Goal: Task Accomplishment & Management: Use online tool/utility

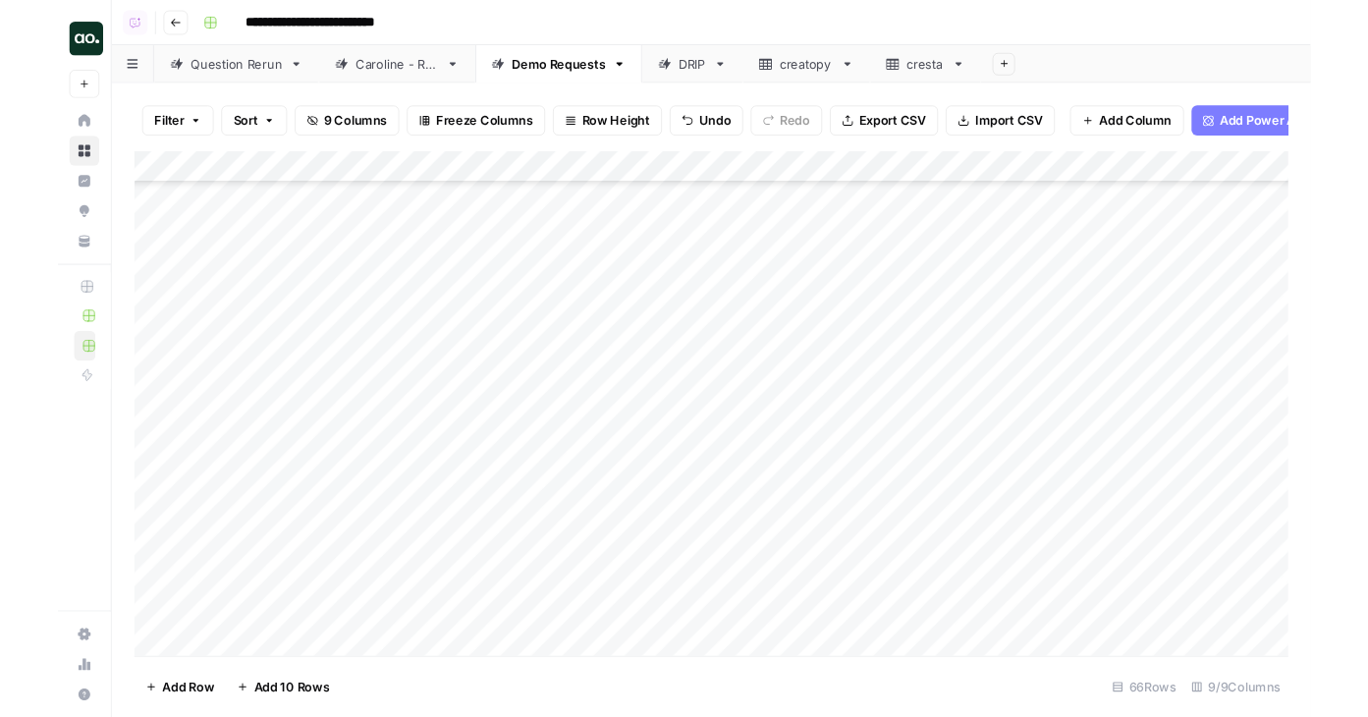
scroll to position [1712, 0]
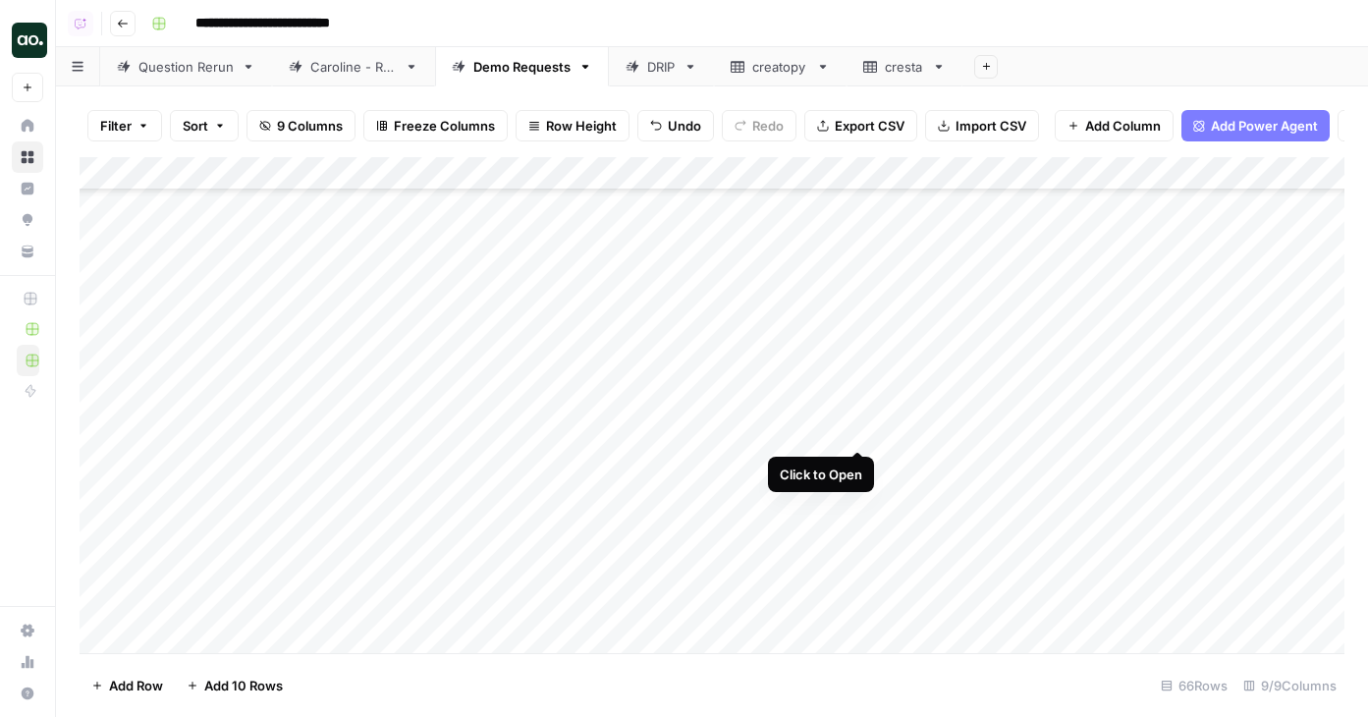
click at [857, 429] on div "Add Column" at bounding box center [712, 405] width 1265 height 496
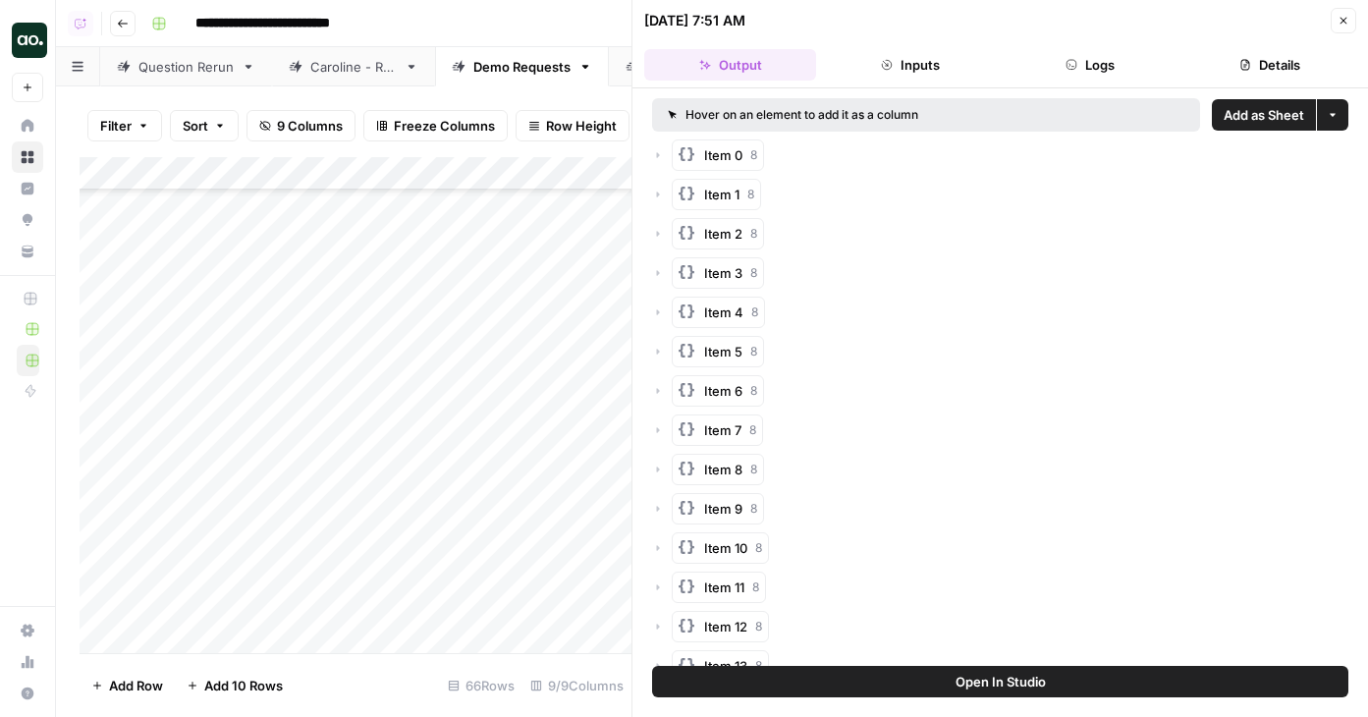
click at [1242, 118] on span "Add as Sheet" at bounding box center [1264, 115] width 81 height 20
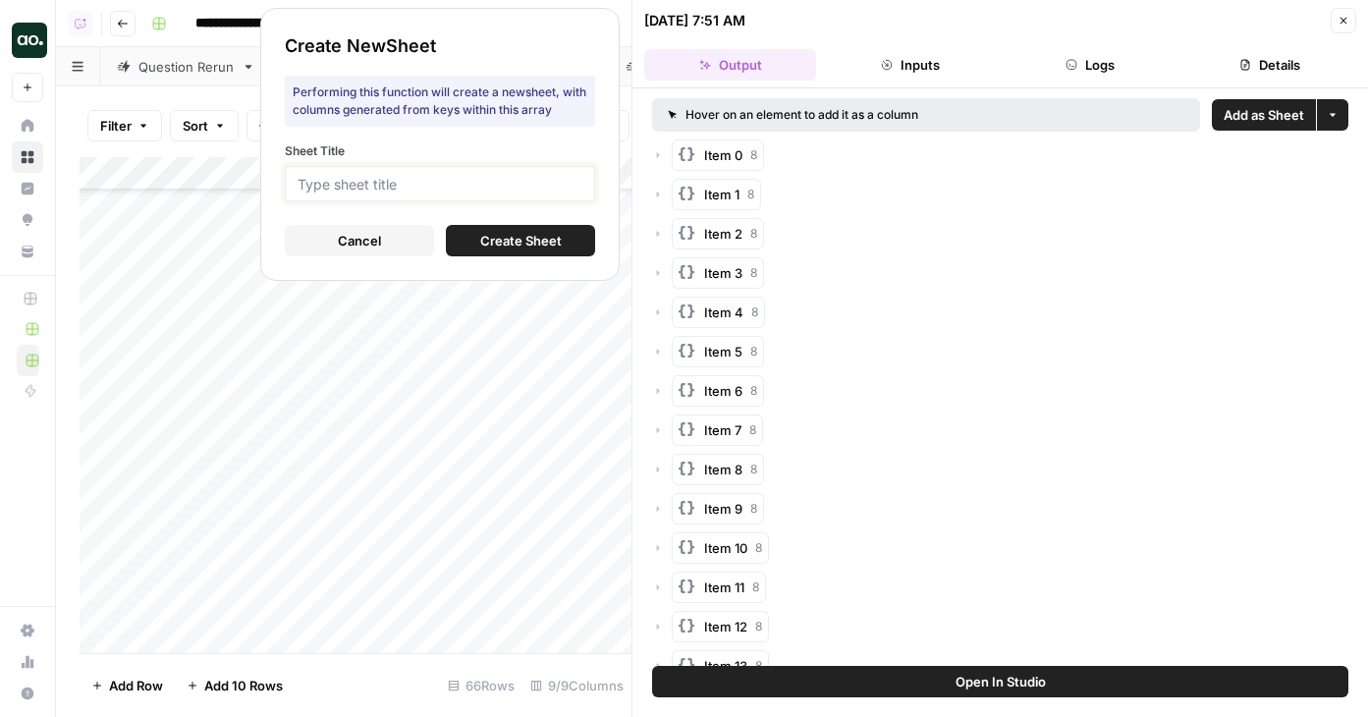
click at [548, 181] on input "Sheet Title" at bounding box center [440, 184] width 285 height 18
type input "plain"
click at [569, 237] on button "Create Sheet" at bounding box center [520, 240] width 149 height 31
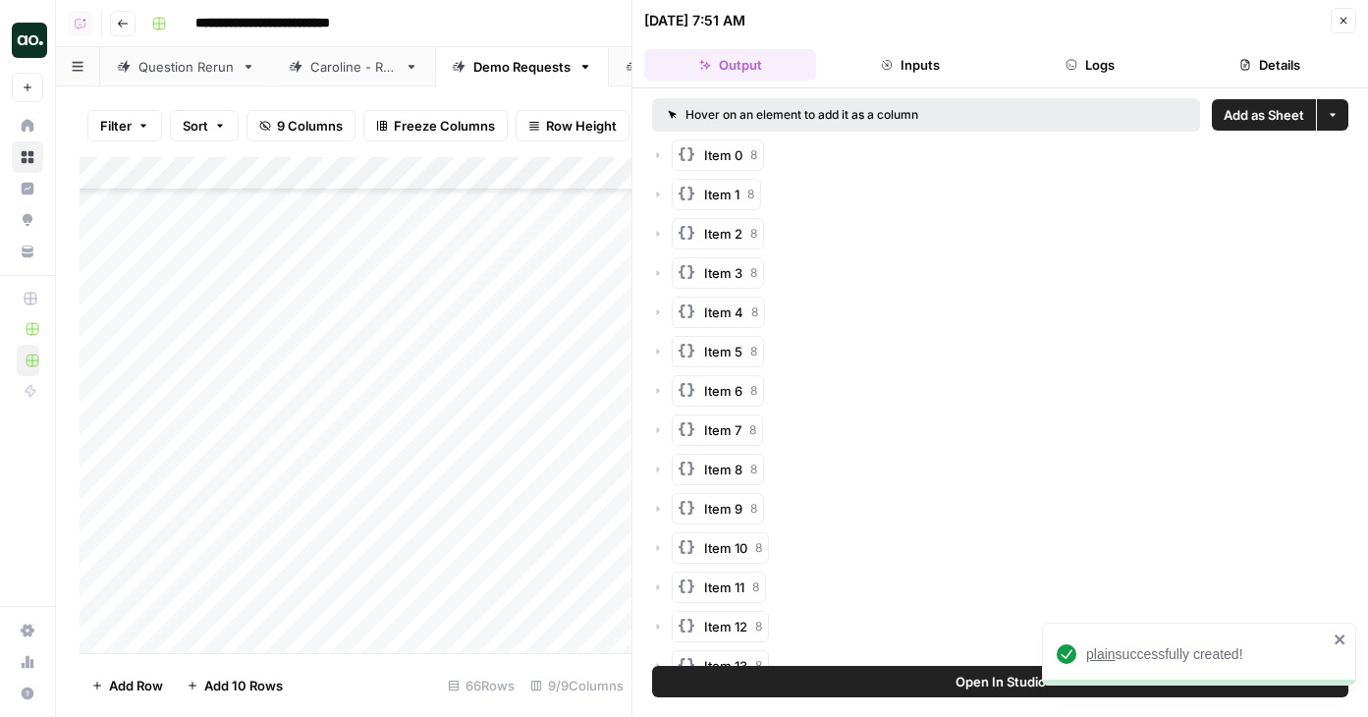
click at [1104, 654] on span "plain" at bounding box center [1100, 654] width 29 height 16
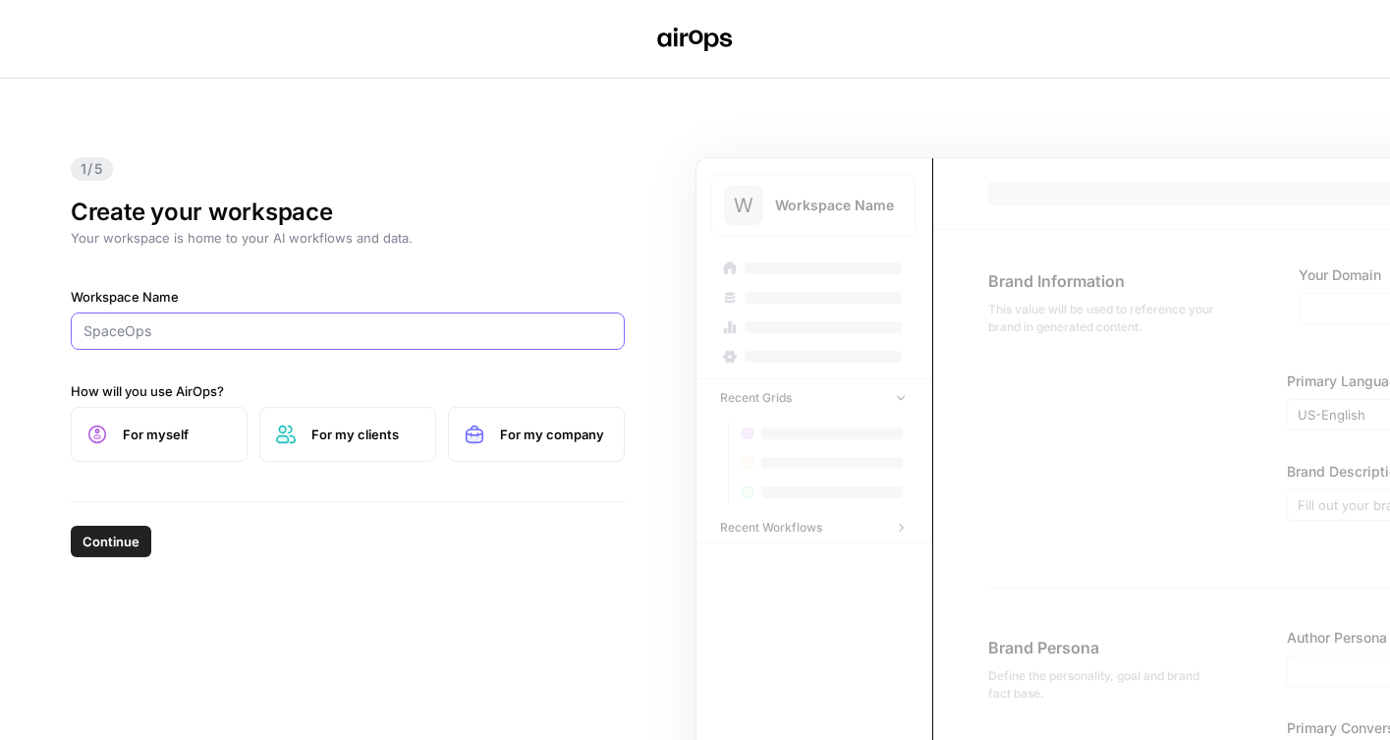
click at [239, 335] on input "Workspace Name" at bounding box center [347, 331] width 528 height 20
paste input "Appfolio"
type input "Appfolio"
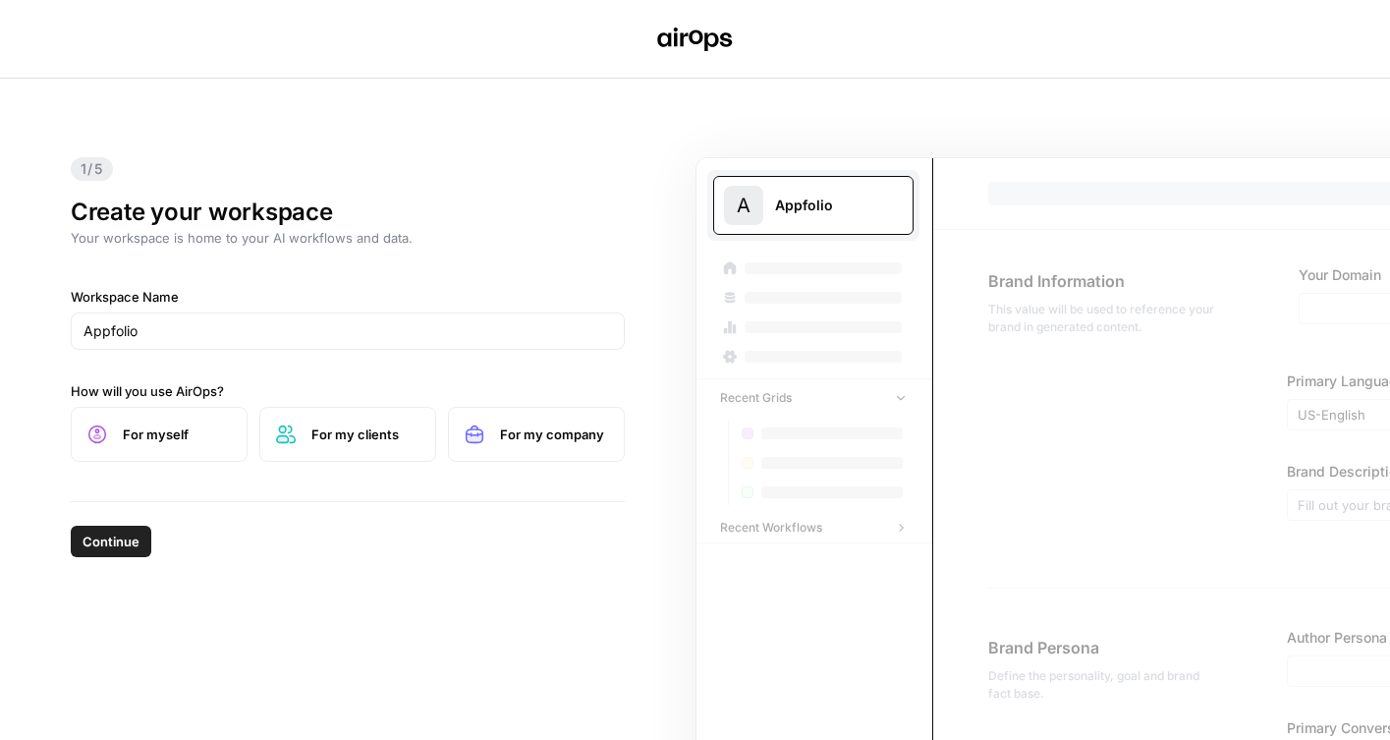
click at [490, 426] on label "For my company" at bounding box center [536, 434] width 177 height 55
click at [118, 545] on span "Continue" at bounding box center [111, 541] width 57 height 20
click at [391, 327] on input "Workspace Name" at bounding box center [347, 331] width 528 height 20
paste input "AuditBoard"
type input "AuditBoard"
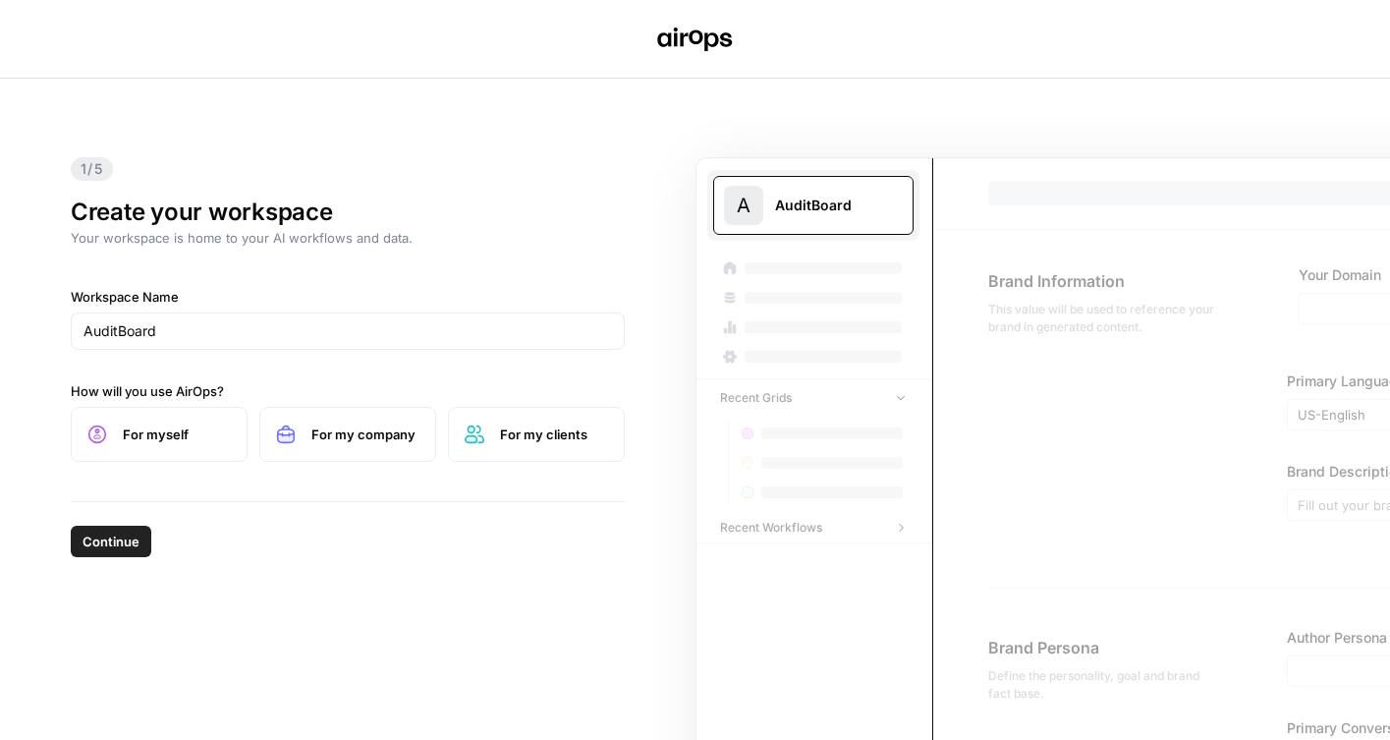
click at [365, 425] on span "For my company" at bounding box center [365, 434] width 108 height 20
click at [291, 328] on input "AuditBoard" at bounding box center [347, 331] width 528 height 20
click at [97, 533] on span "Continue" at bounding box center [111, 541] width 57 height 20
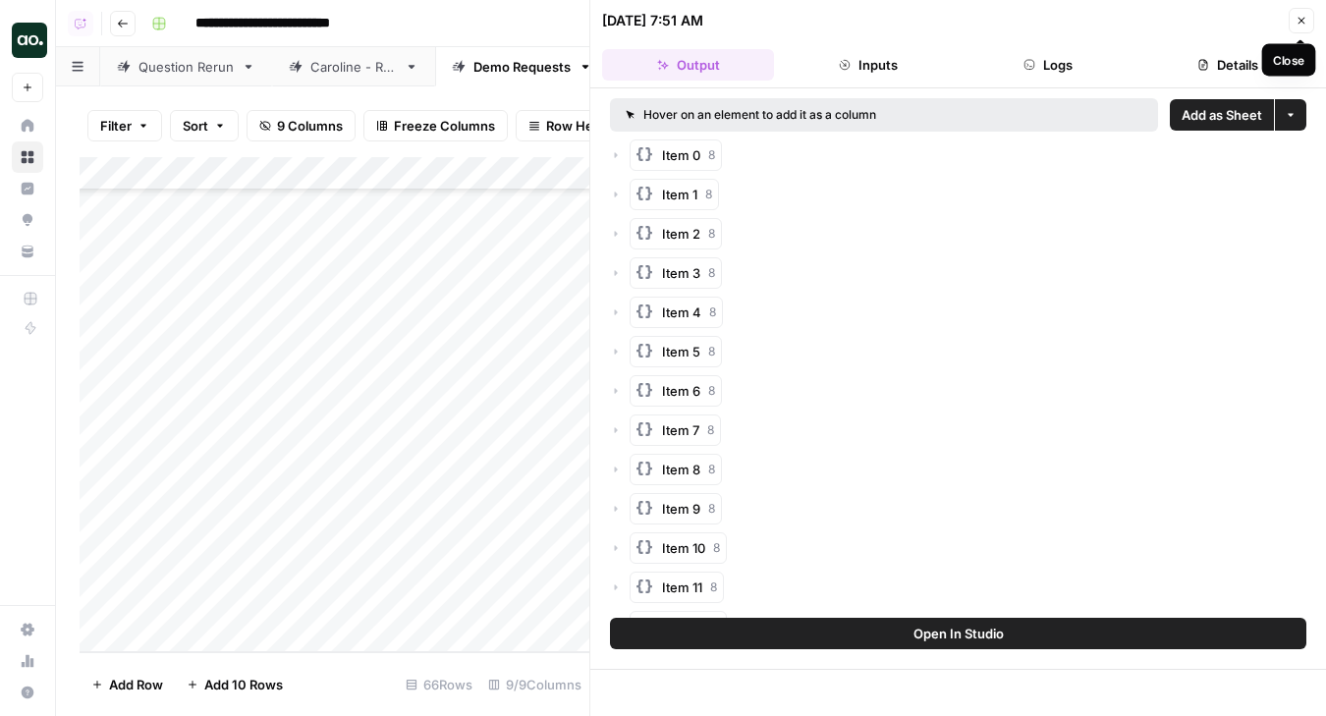
click at [1299, 29] on button "Close" at bounding box center [1302, 21] width 26 height 26
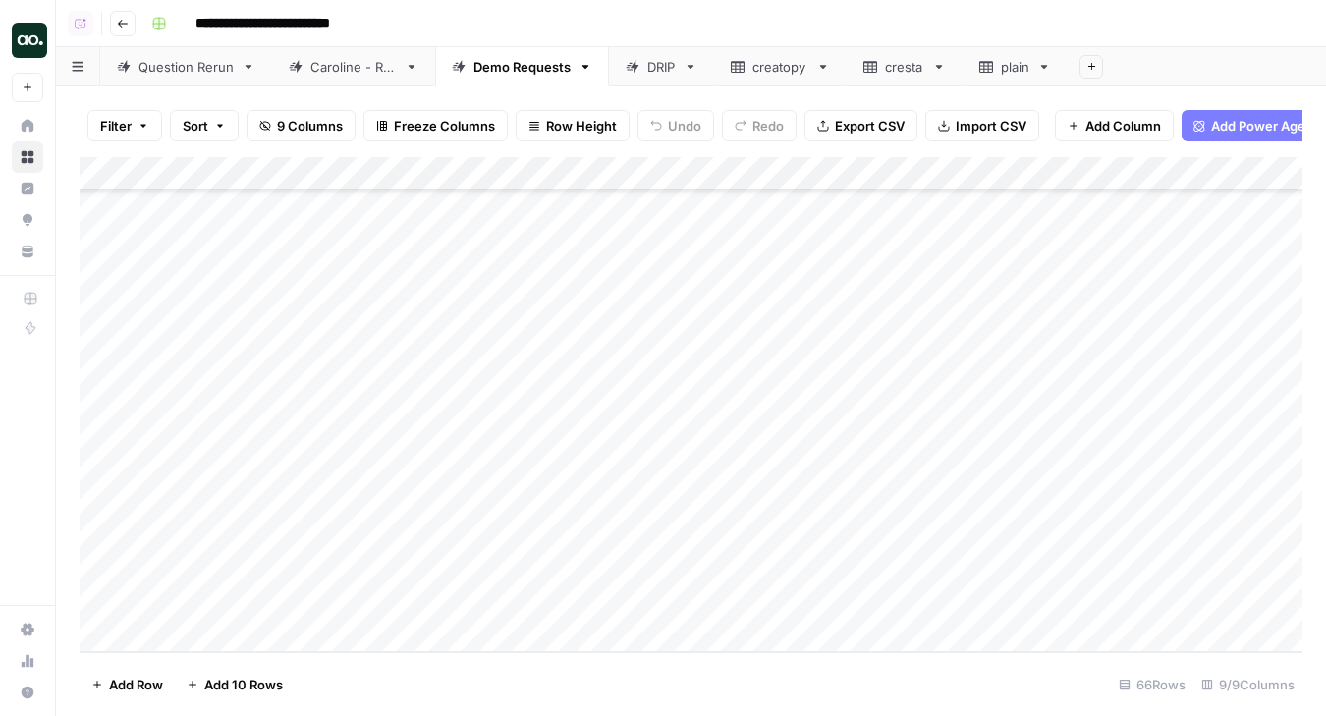
click at [1041, 68] on icon at bounding box center [1044, 67] width 14 height 14
click at [1043, 65] on icon "button" at bounding box center [1044, 67] width 7 height 4
click at [1075, 174] on div "Delete Sheet" at bounding box center [1117, 176] width 124 height 20
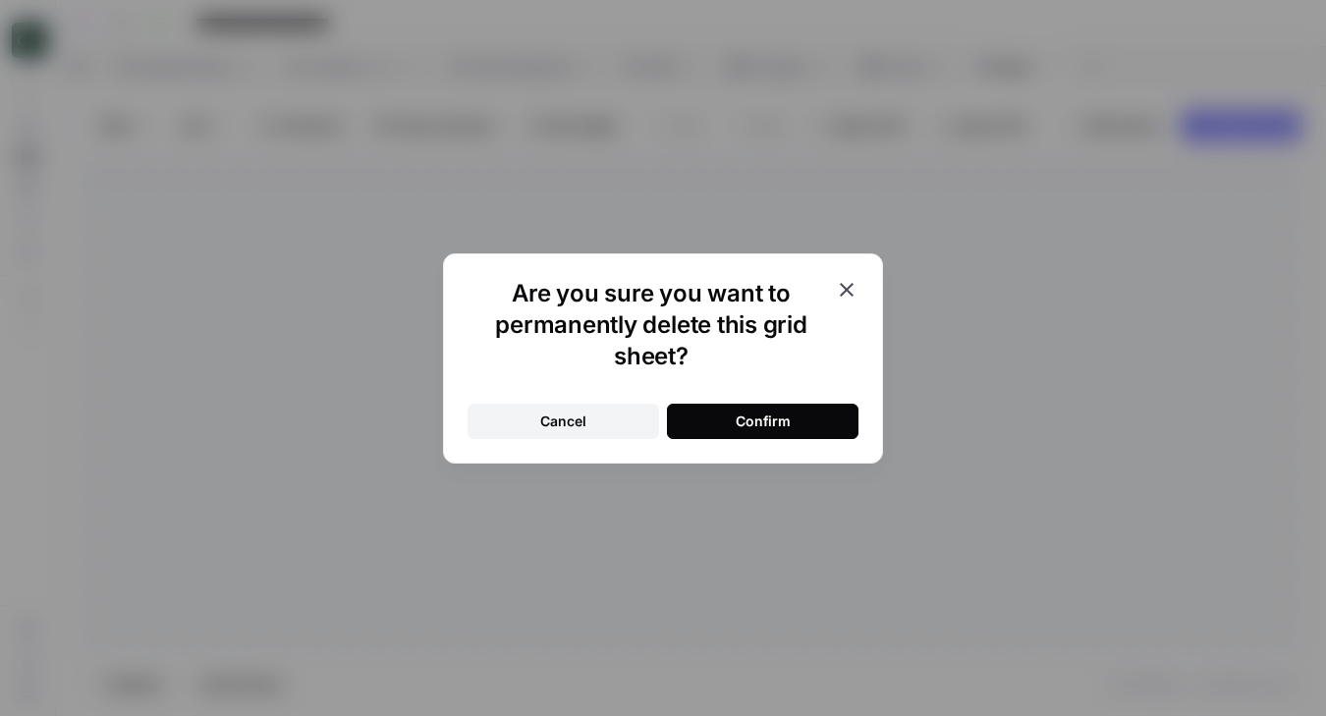
click at [771, 421] on div "Confirm" at bounding box center [763, 422] width 55 height 20
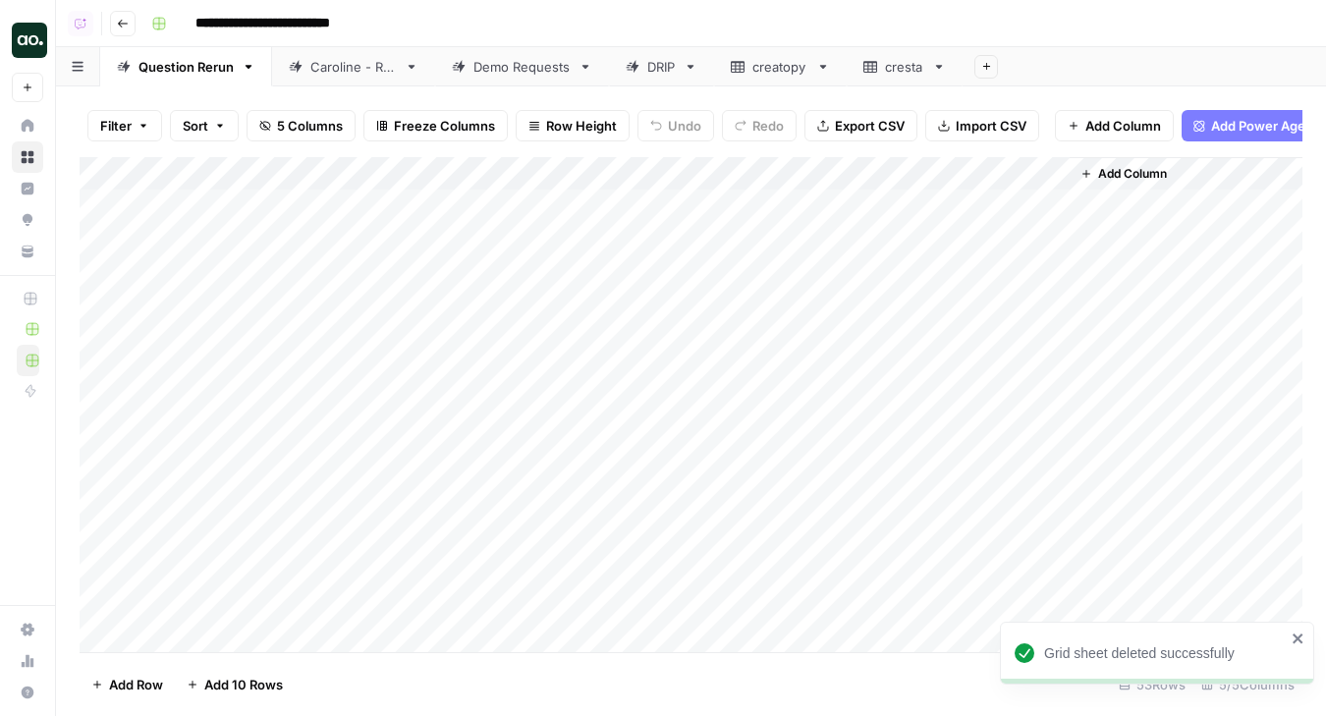
click at [936, 67] on icon at bounding box center [939, 67] width 14 height 14
click at [936, 65] on icon "button" at bounding box center [939, 67] width 7 height 4
click at [971, 170] on span "Delete Sheet" at bounding box center [1017, 176] width 94 height 20
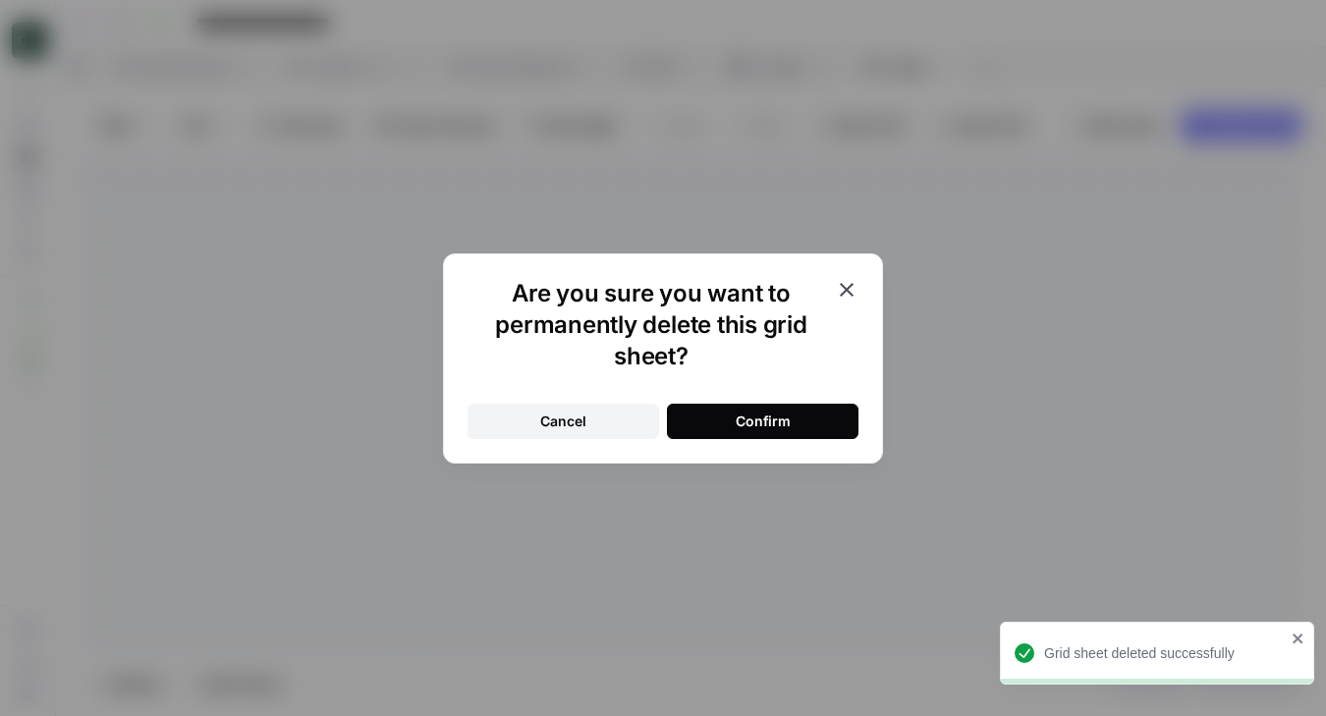
click at [820, 417] on button "Confirm" at bounding box center [763, 421] width 192 height 35
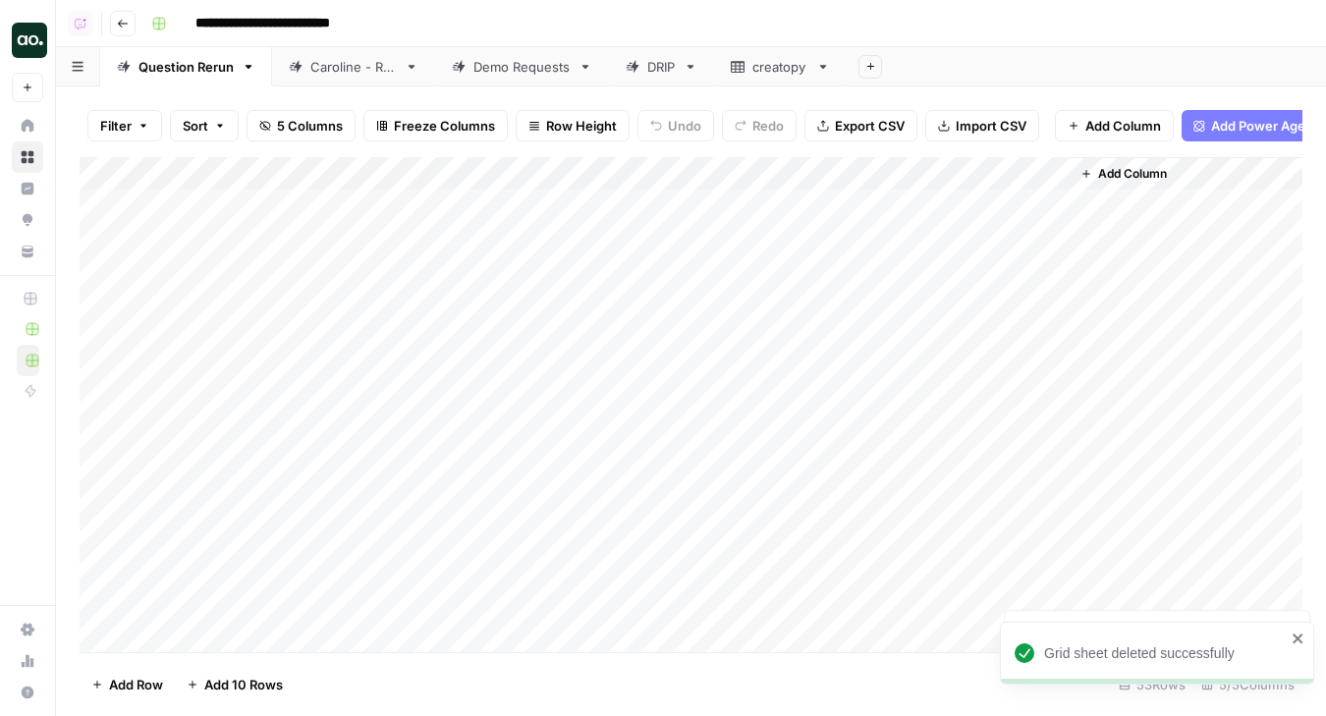
click at [335, 64] on div "Caroline - Run" at bounding box center [353, 67] width 86 height 20
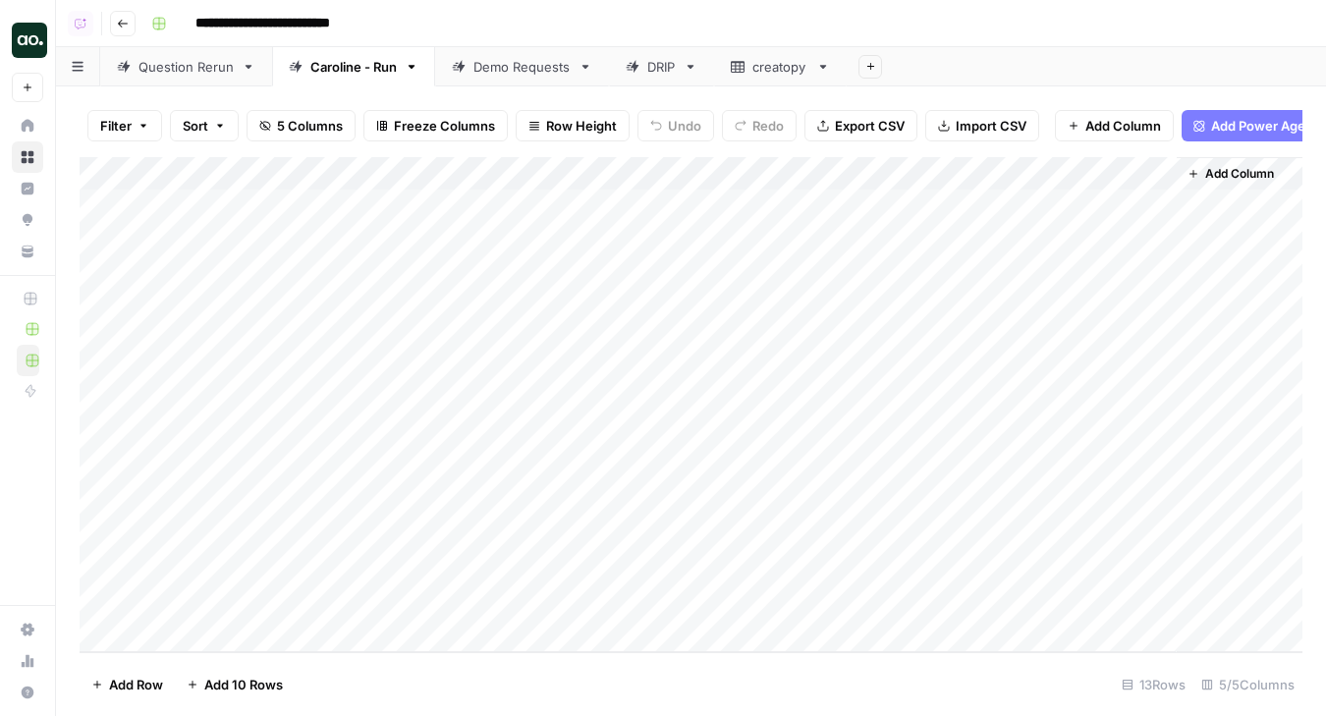
click at [528, 76] on link "Demo Requests" at bounding box center [522, 66] width 174 height 39
click at [856, 404] on div "Add Column" at bounding box center [691, 404] width 1223 height 495
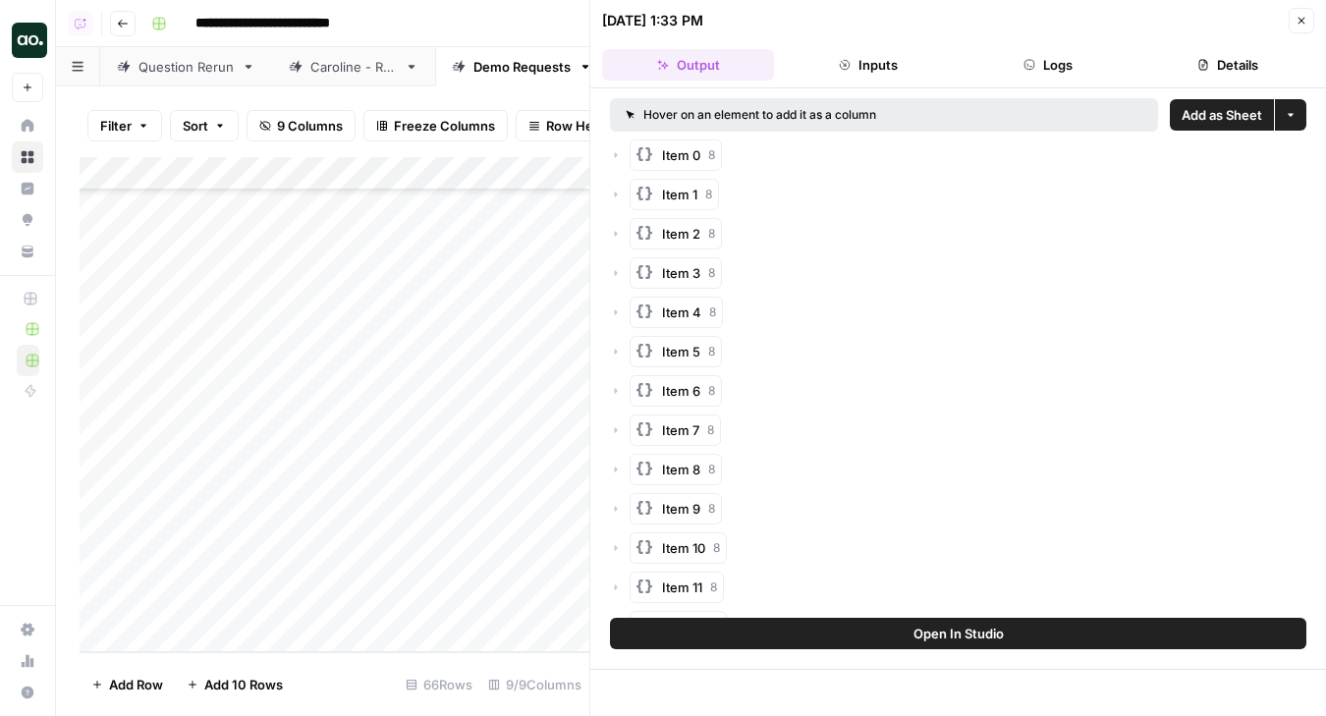
click at [1195, 119] on span "Add as Sheet" at bounding box center [1222, 115] width 81 height 20
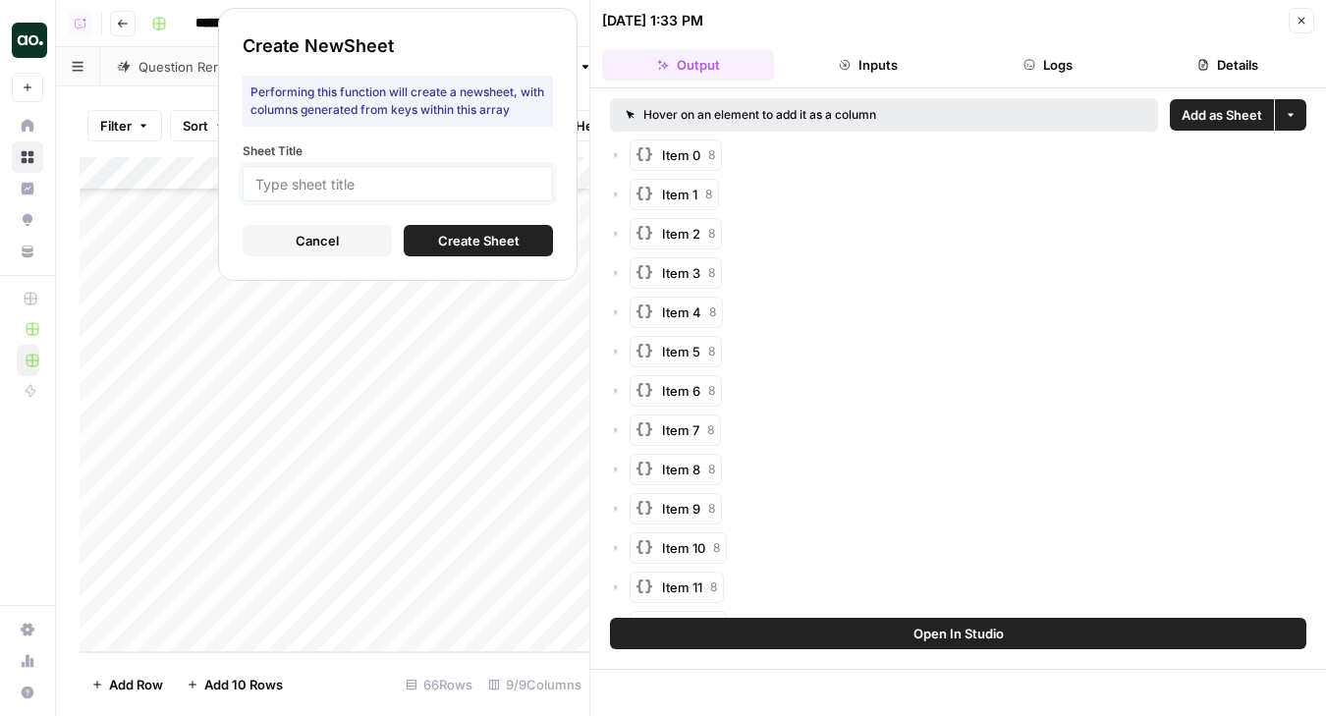
click at [506, 181] on input "Sheet Title" at bounding box center [397, 184] width 285 height 18
type input "af"
click at [514, 230] on button "Create Sheet" at bounding box center [478, 240] width 149 height 31
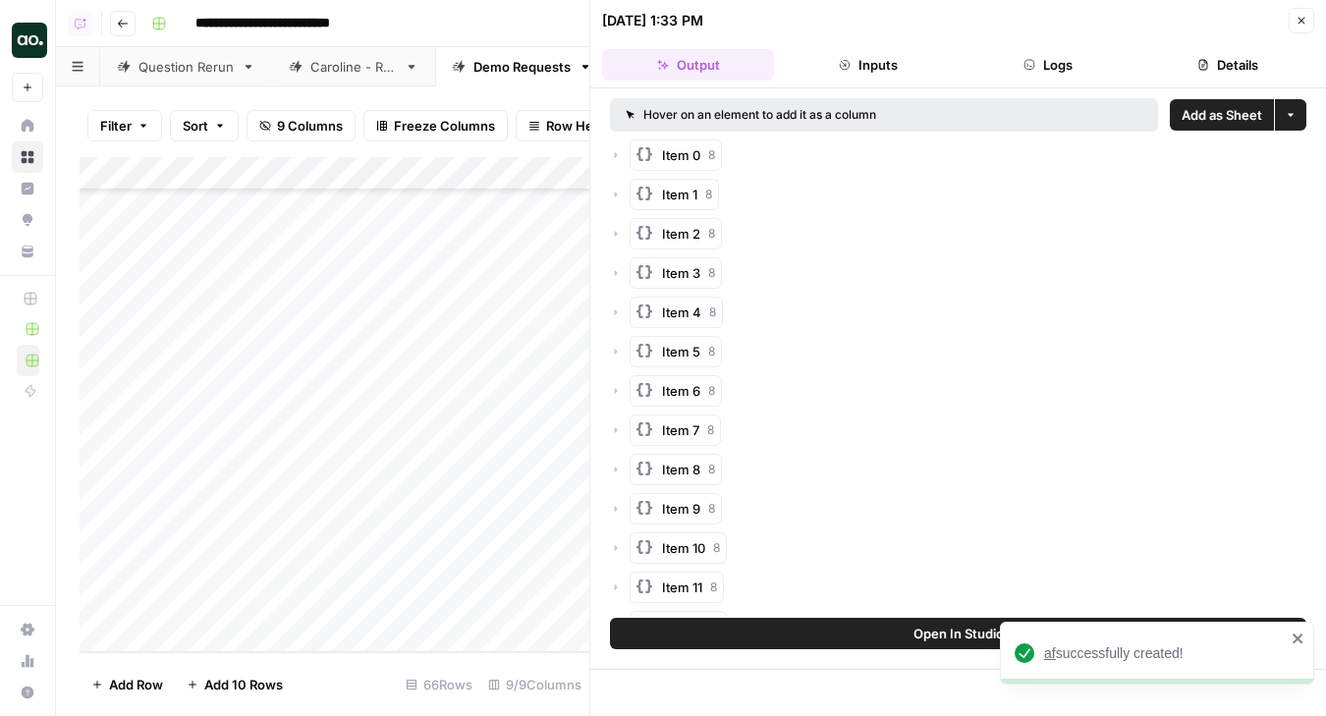
click at [1051, 655] on span "af" at bounding box center [1050, 653] width 12 height 16
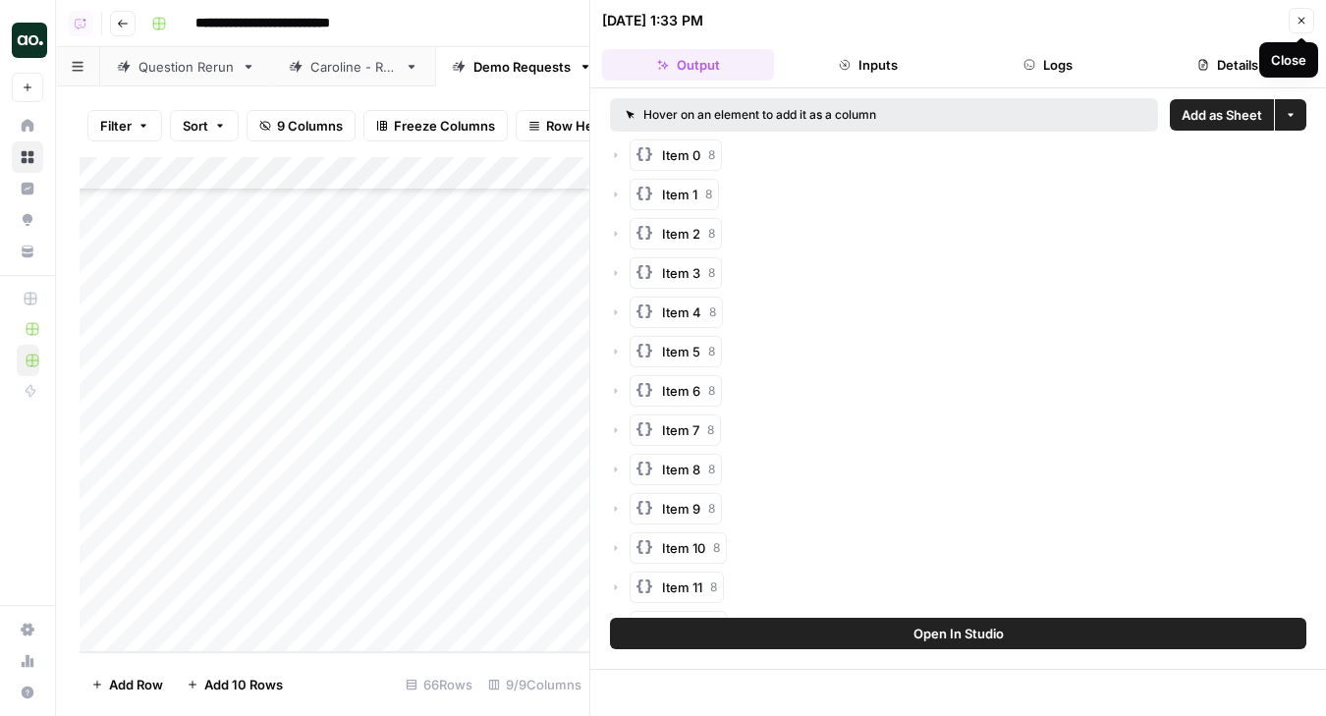
click at [1302, 24] on icon "button" at bounding box center [1302, 21] width 12 height 12
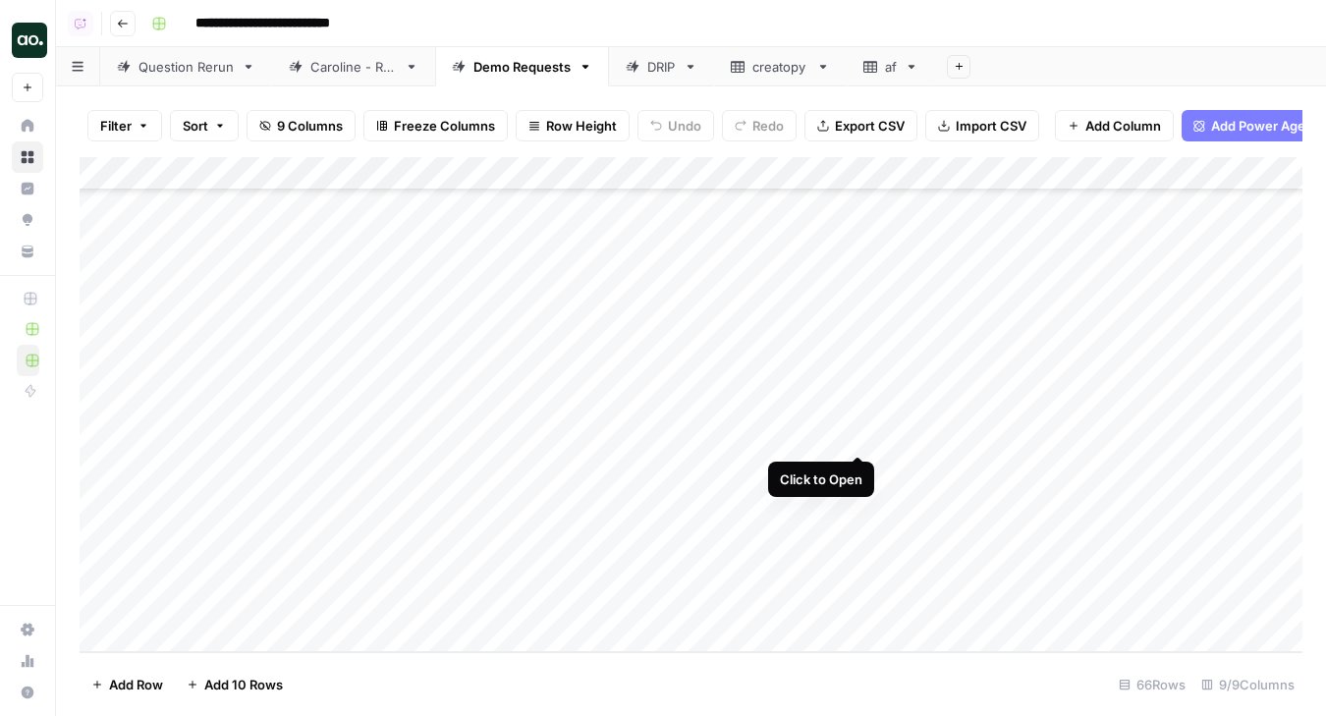
click at [854, 434] on div "Add Column" at bounding box center [691, 404] width 1223 height 495
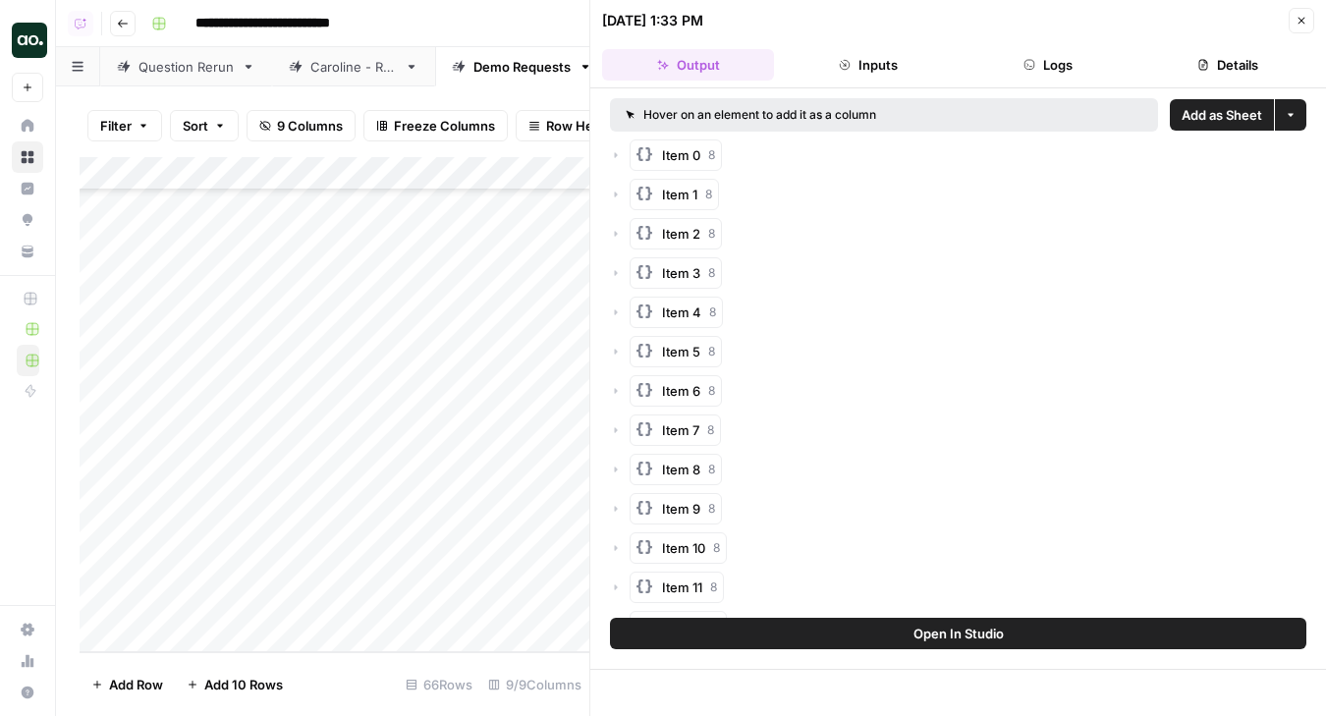
click at [1191, 122] on span "Add as Sheet" at bounding box center [1222, 115] width 81 height 20
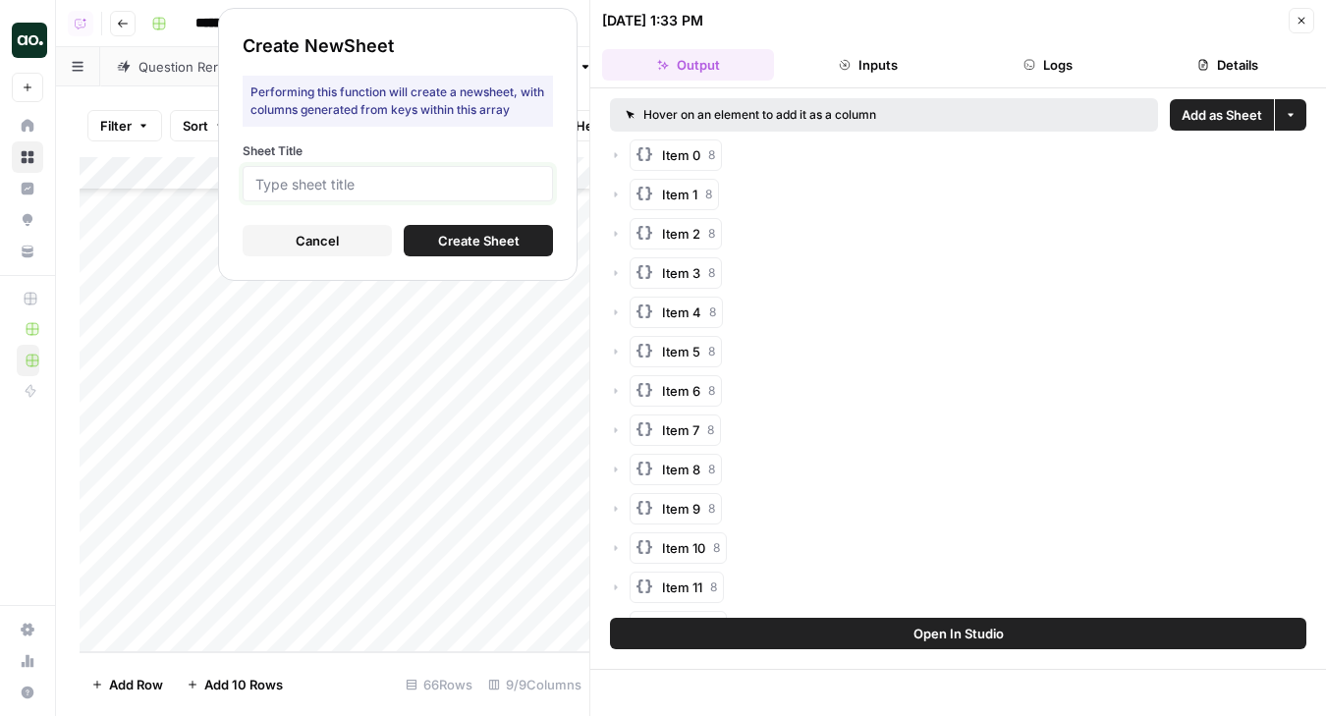
click at [486, 181] on input "Sheet Title" at bounding box center [397, 184] width 285 height 18
type input "auditboard"
click at [461, 244] on span "Create Sheet" at bounding box center [479, 241] width 82 height 20
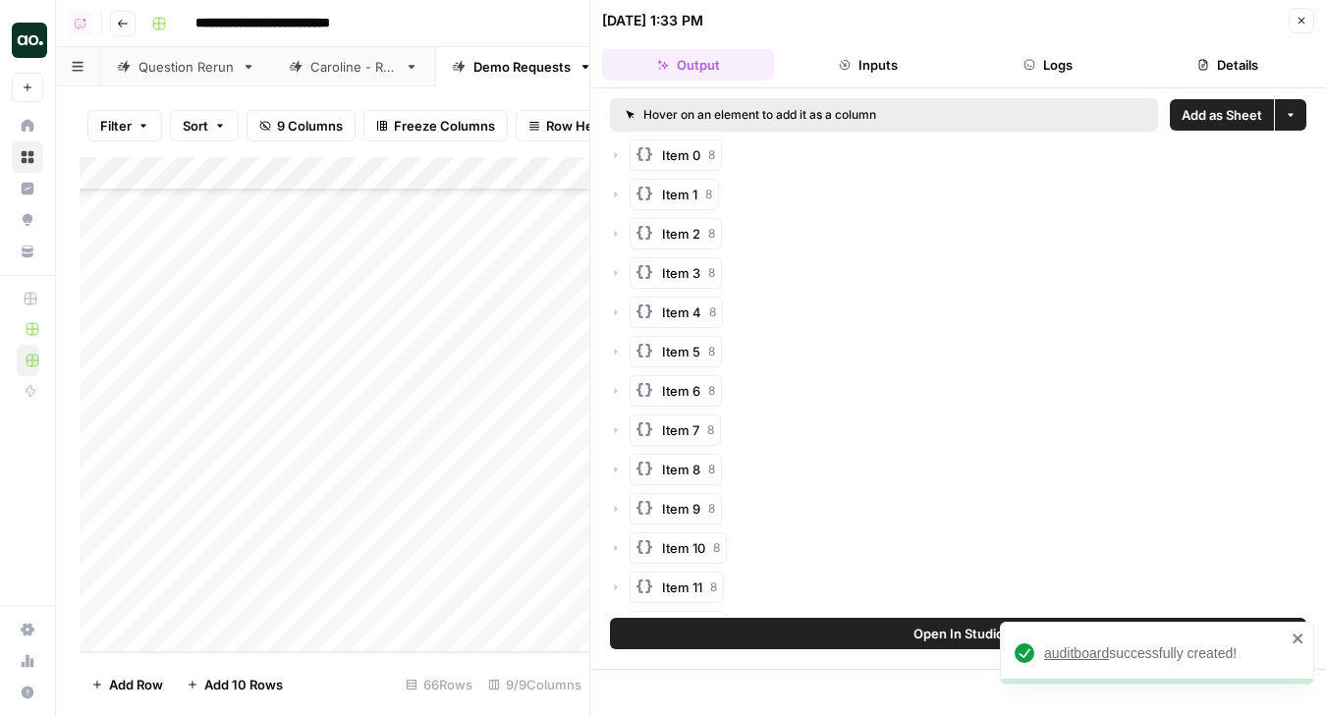
click at [1076, 647] on span "auditboard" at bounding box center [1076, 653] width 65 height 16
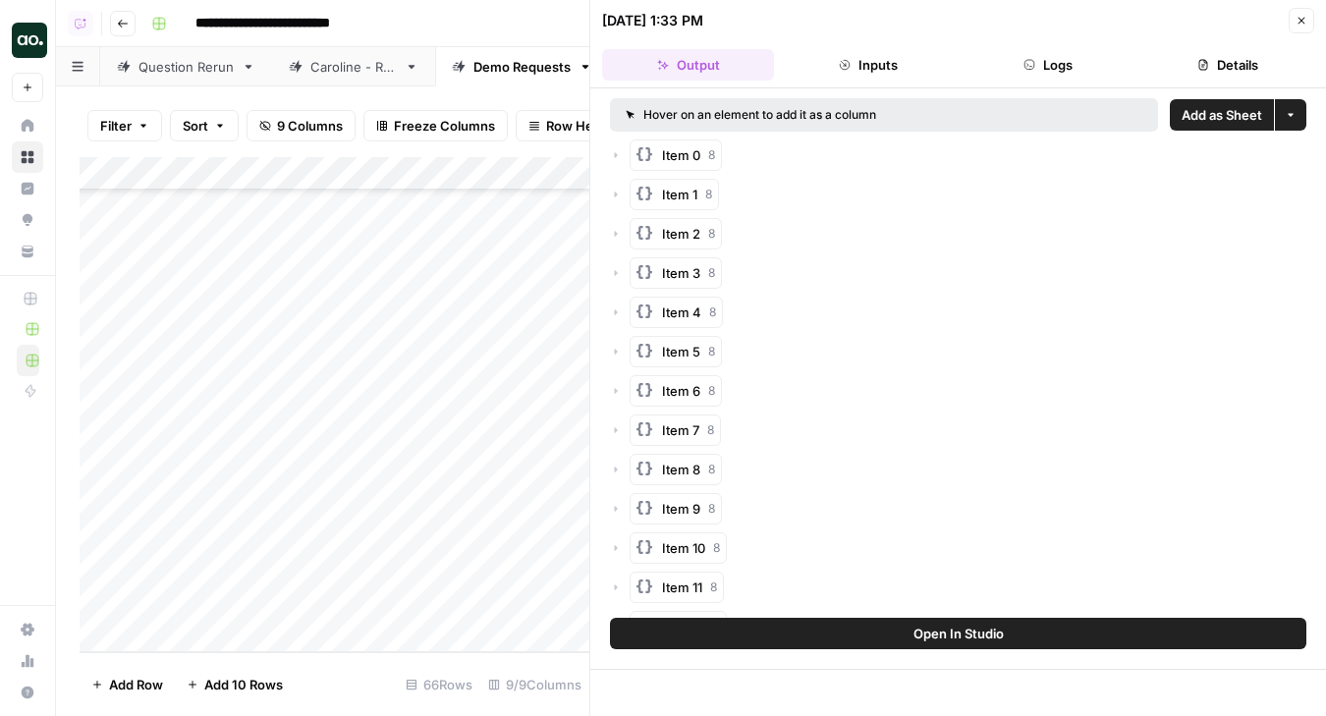
click at [1306, 25] on icon "button" at bounding box center [1302, 21] width 12 height 12
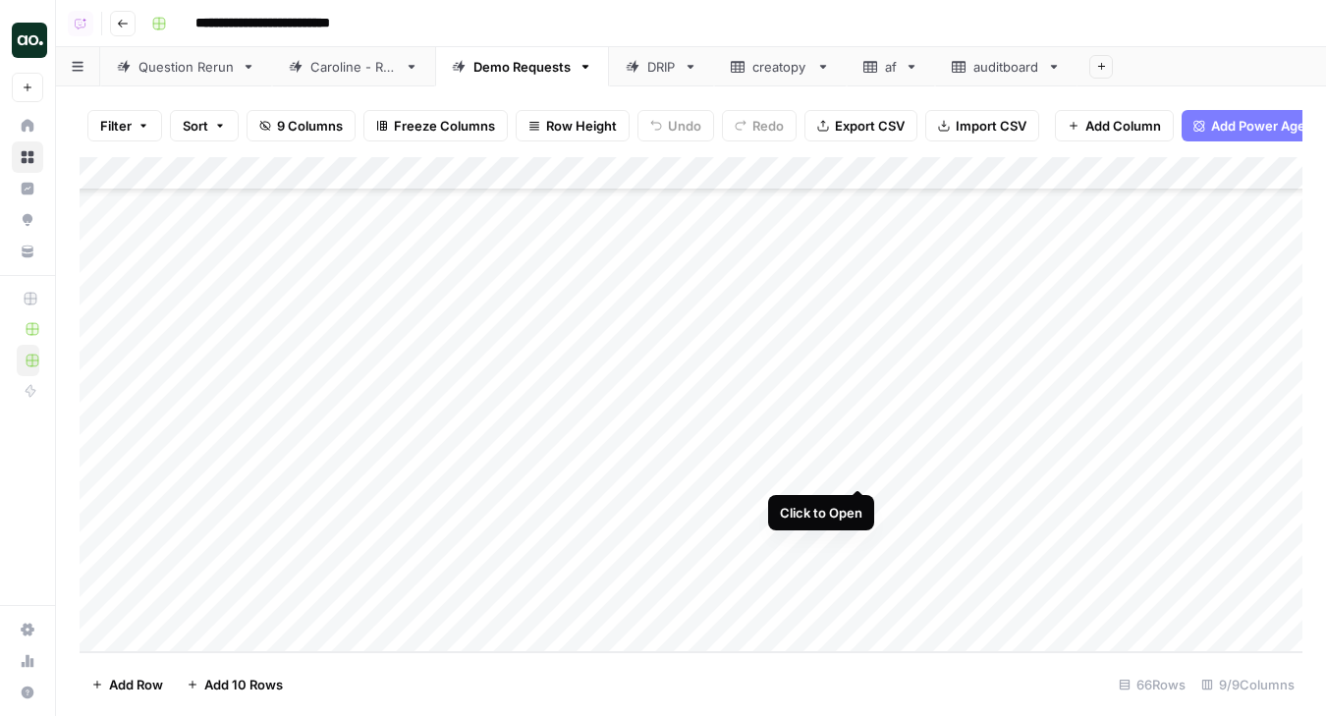
click at [858, 470] on div "Add Column" at bounding box center [691, 404] width 1223 height 495
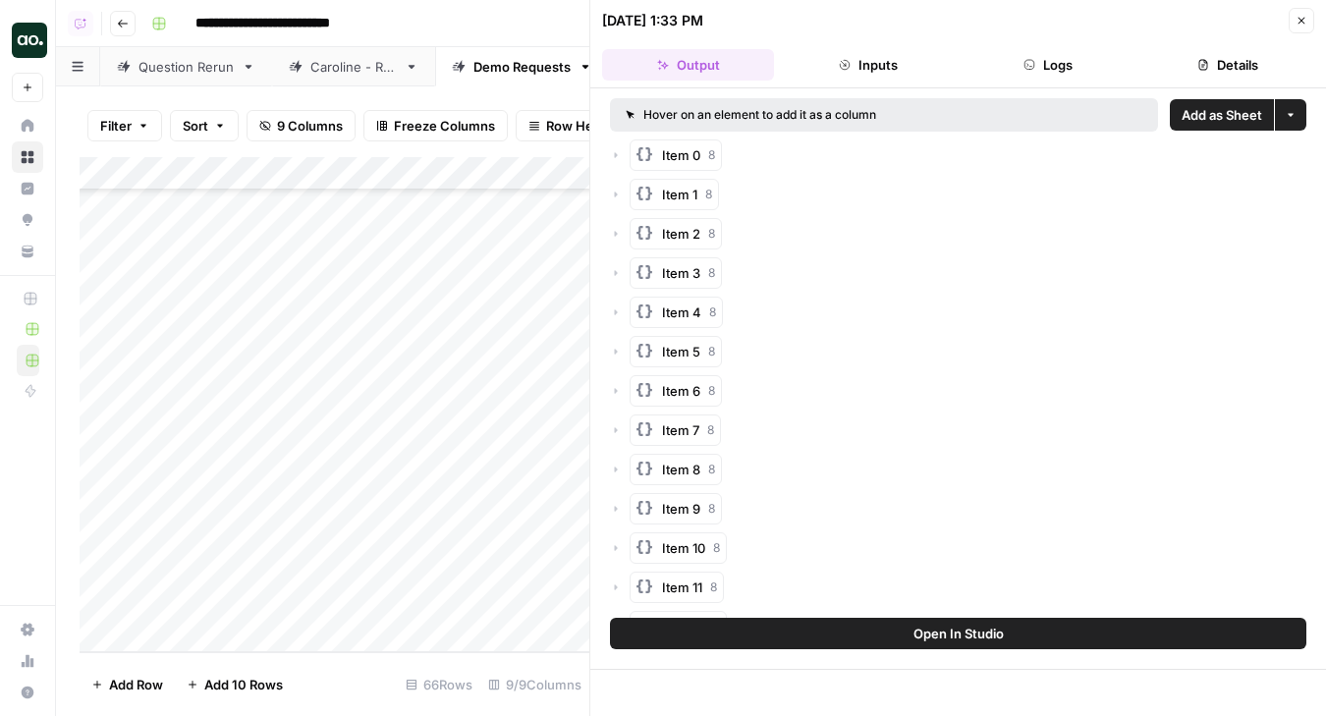
click at [1209, 111] on span "Add as Sheet" at bounding box center [1222, 115] width 81 height 20
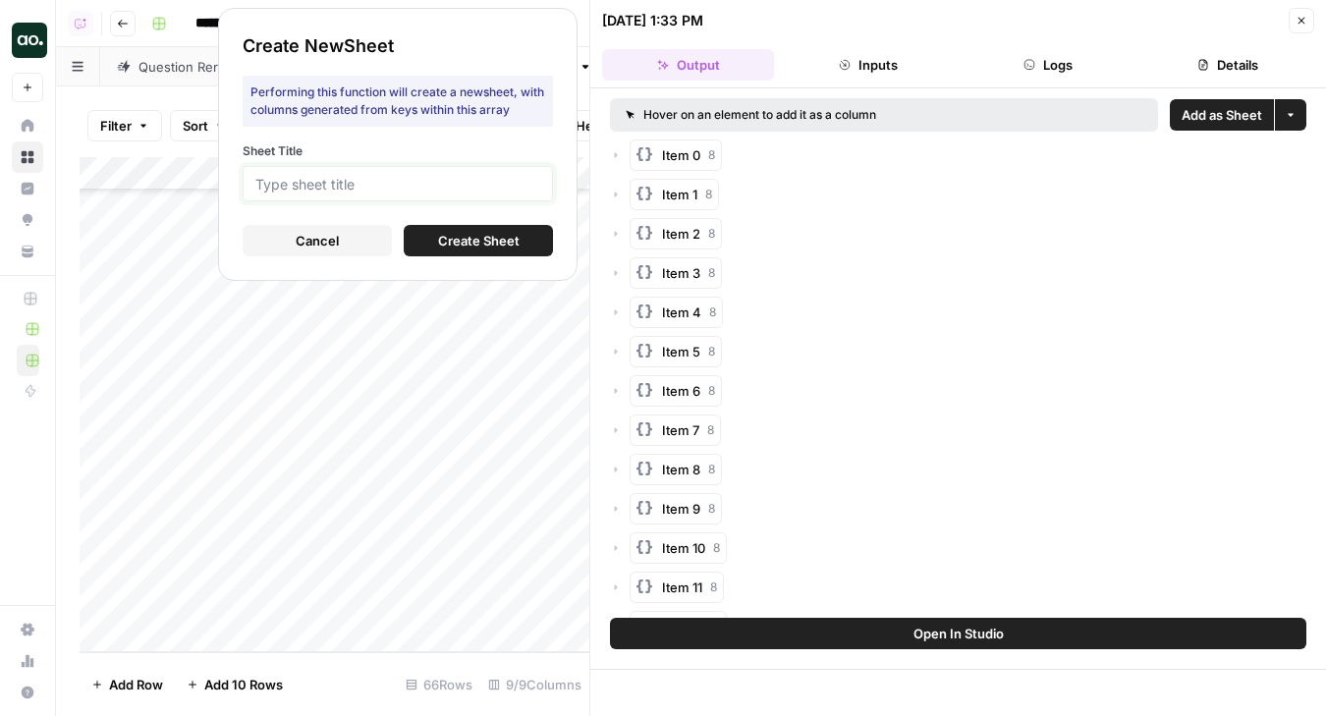
click at [523, 185] on input "Sheet Title" at bounding box center [397, 184] width 285 height 18
type input "tc"
click at [513, 241] on span "Create Sheet" at bounding box center [479, 241] width 82 height 20
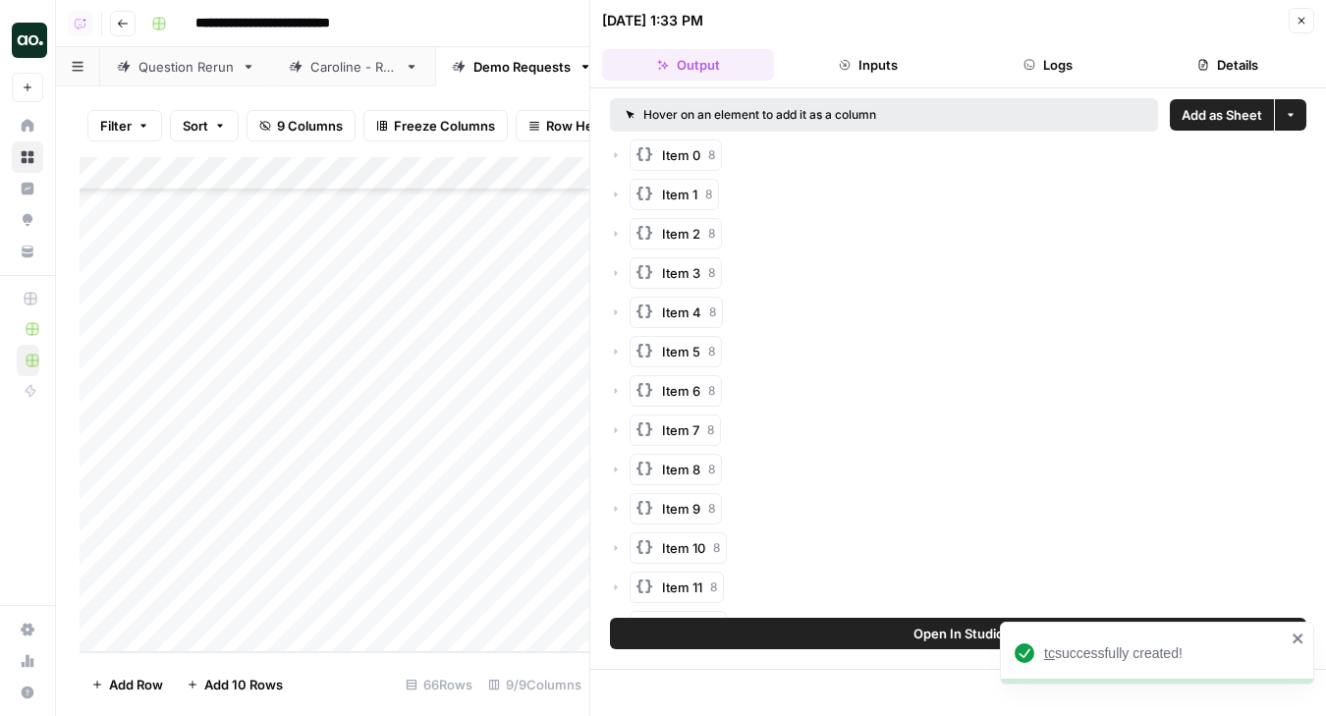
click at [1046, 650] on span "tc" at bounding box center [1049, 653] width 11 height 16
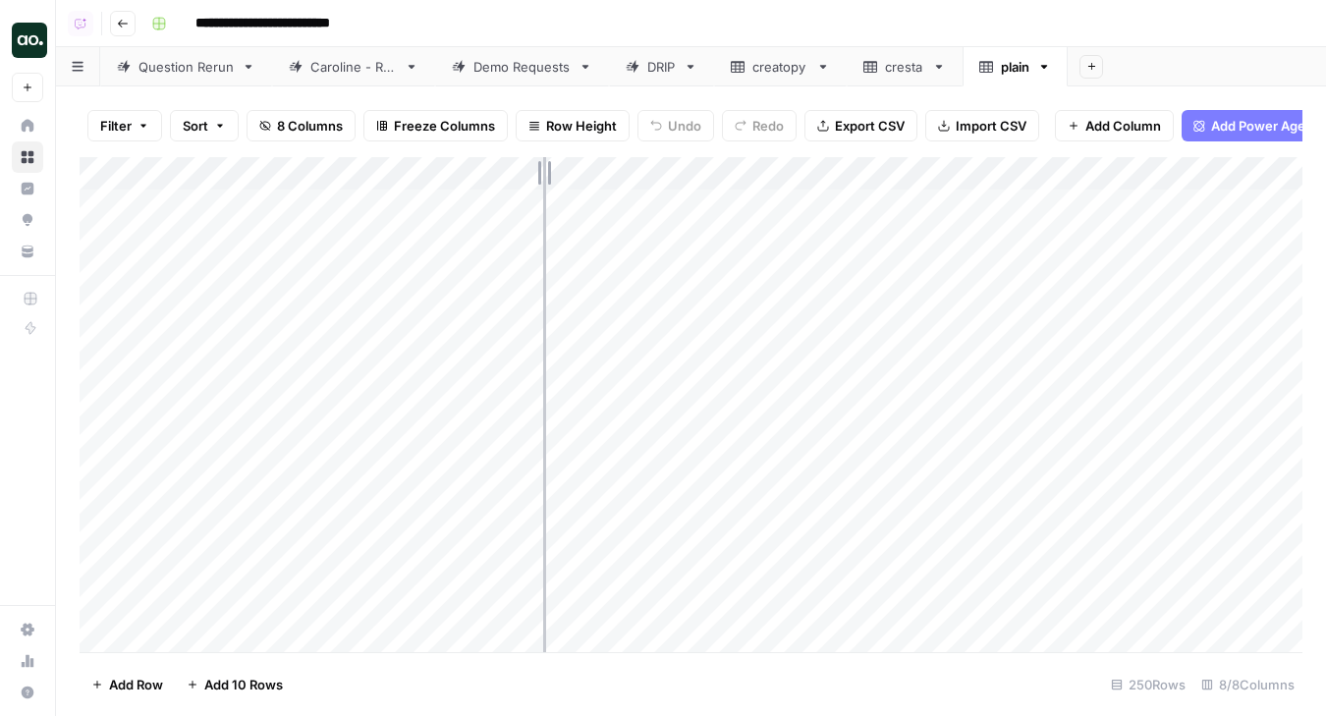
drag, startPoint x: 430, startPoint y: 172, endPoint x: 548, endPoint y: 177, distance: 118.0
click at [546, 177] on div "Add Column" at bounding box center [691, 404] width 1223 height 495
click at [321, 173] on div "Add Column" at bounding box center [691, 404] width 1223 height 495
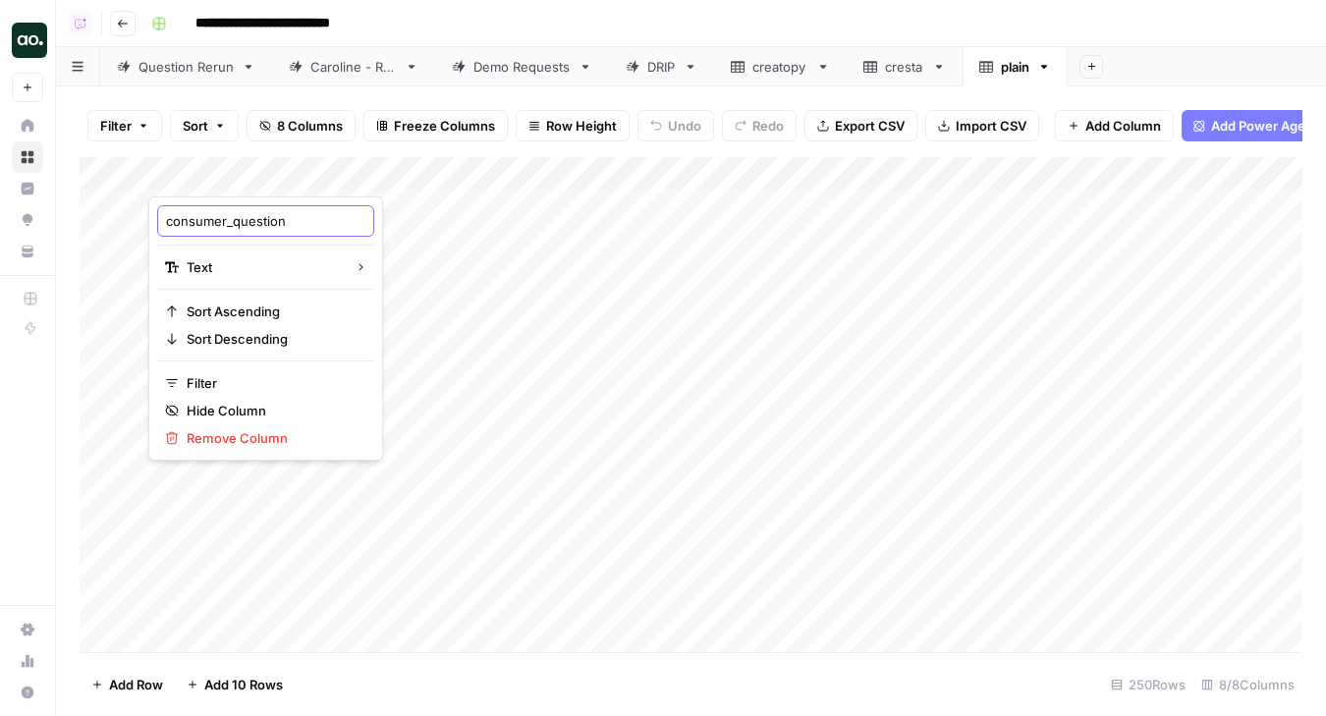
drag, startPoint x: 237, startPoint y: 221, endPoint x: 65, endPoint y: 209, distance: 172.3
click at [65, 209] on body "**********" at bounding box center [663, 358] width 1326 height 716
drag, startPoint x: 165, startPoint y: 216, endPoint x: 228, endPoint y: 213, distance: 62.9
click at [229, 215] on input "consumer_question" at bounding box center [265, 221] width 199 height 20
type input "question"
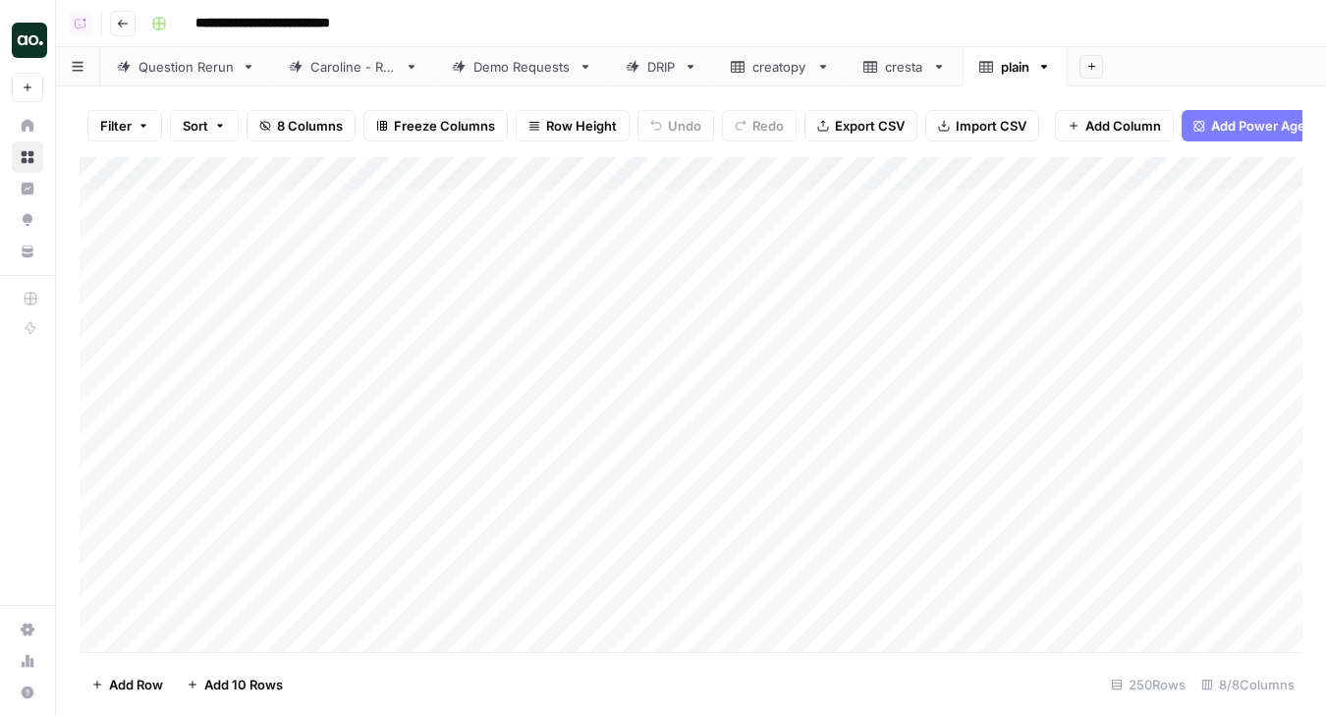
click at [863, 134] on span "Export CSV" at bounding box center [870, 126] width 70 height 20
drag, startPoint x: 428, startPoint y: 170, endPoint x: 619, endPoint y: 172, distance: 190.6
click at [619, 172] on div "Add Column" at bounding box center [691, 404] width 1223 height 495
click at [239, 174] on div "Add Column" at bounding box center [691, 404] width 1223 height 495
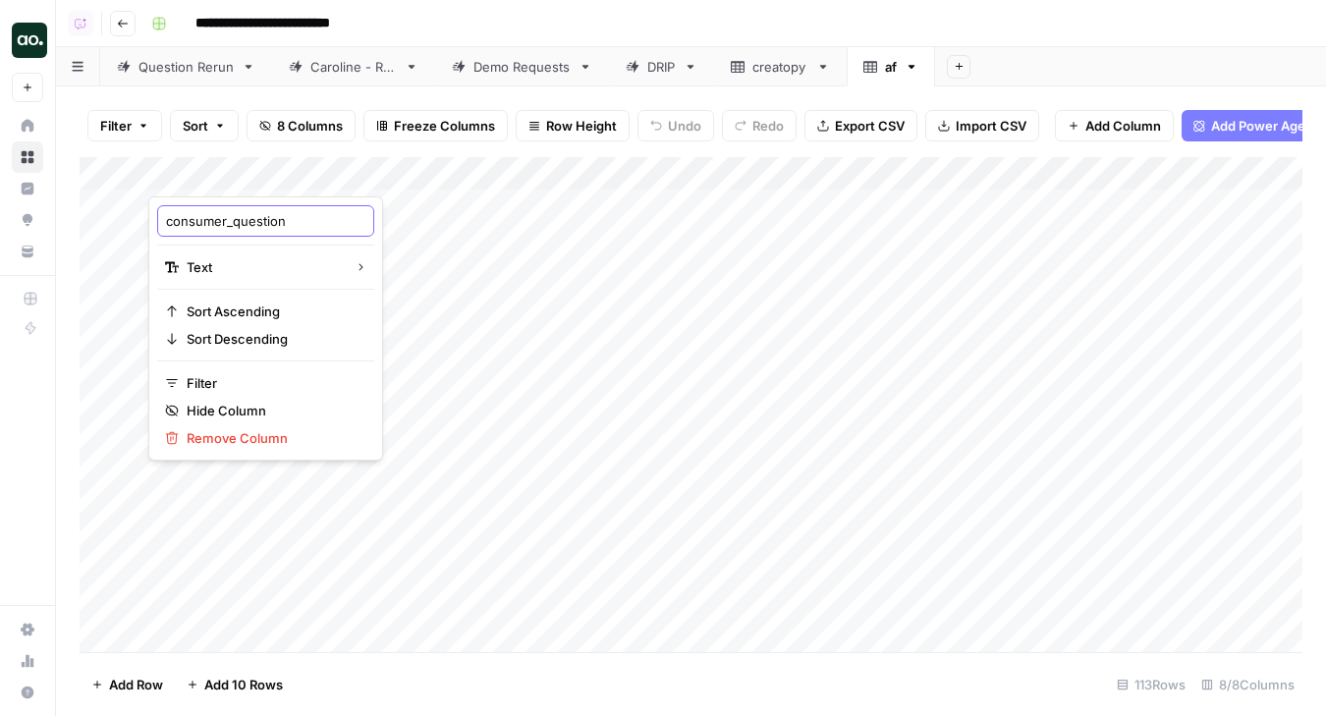
drag, startPoint x: 233, startPoint y: 218, endPoint x: 34, endPoint y: 220, distance: 198.4
click at [34, 220] on body "**********" at bounding box center [663, 358] width 1326 height 716
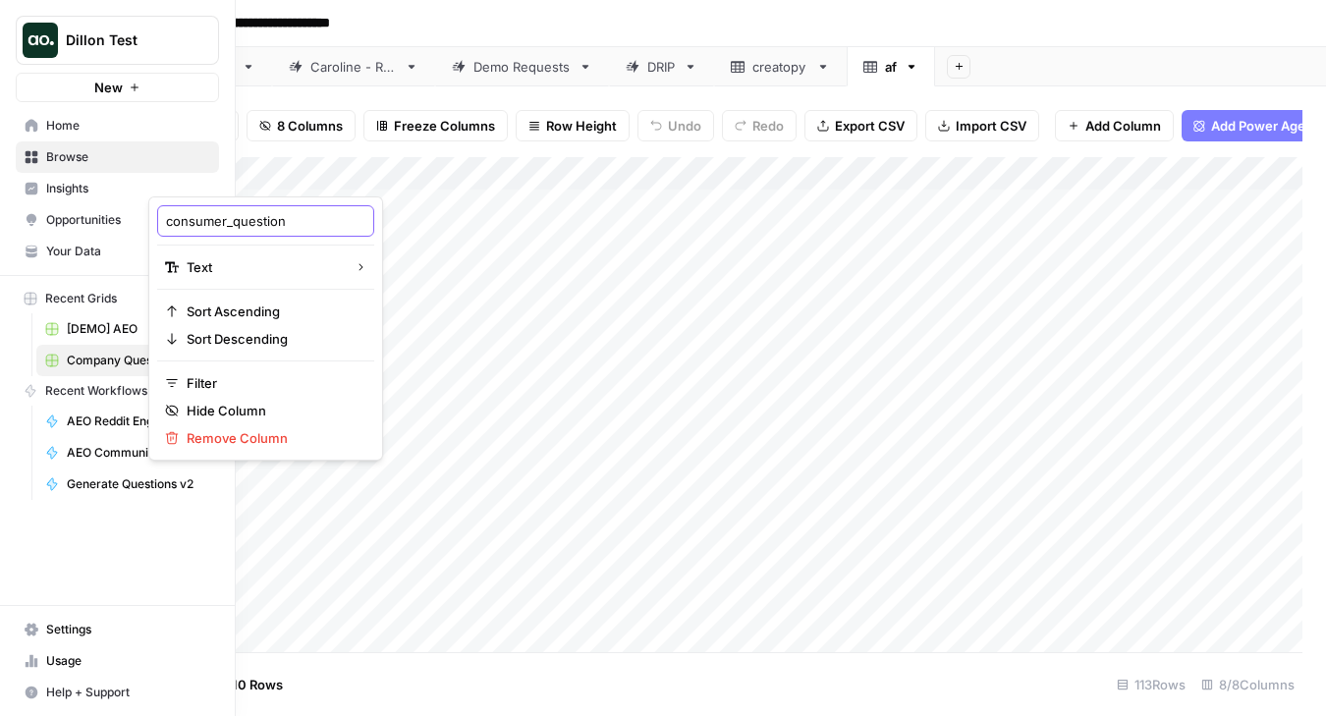
click at [216, 230] on input "consumer_question" at bounding box center [265, 221] width 199 height 20
drag, startPoint x: 231, startPoint y: 225, endPoint x: 54, endPoint y: 217, distance: 177.0
click at [54, 217] on body "**********" at bounding box center [663, 358] width 1326 height 716
drag, startPoint x: 166, startPoint y: 220, endPoint x: 231, endPoint y: 217, distance: 64.9
click at [232, 218] on input "consumer_question" at bounding box center [265, 221] width 199 height 20
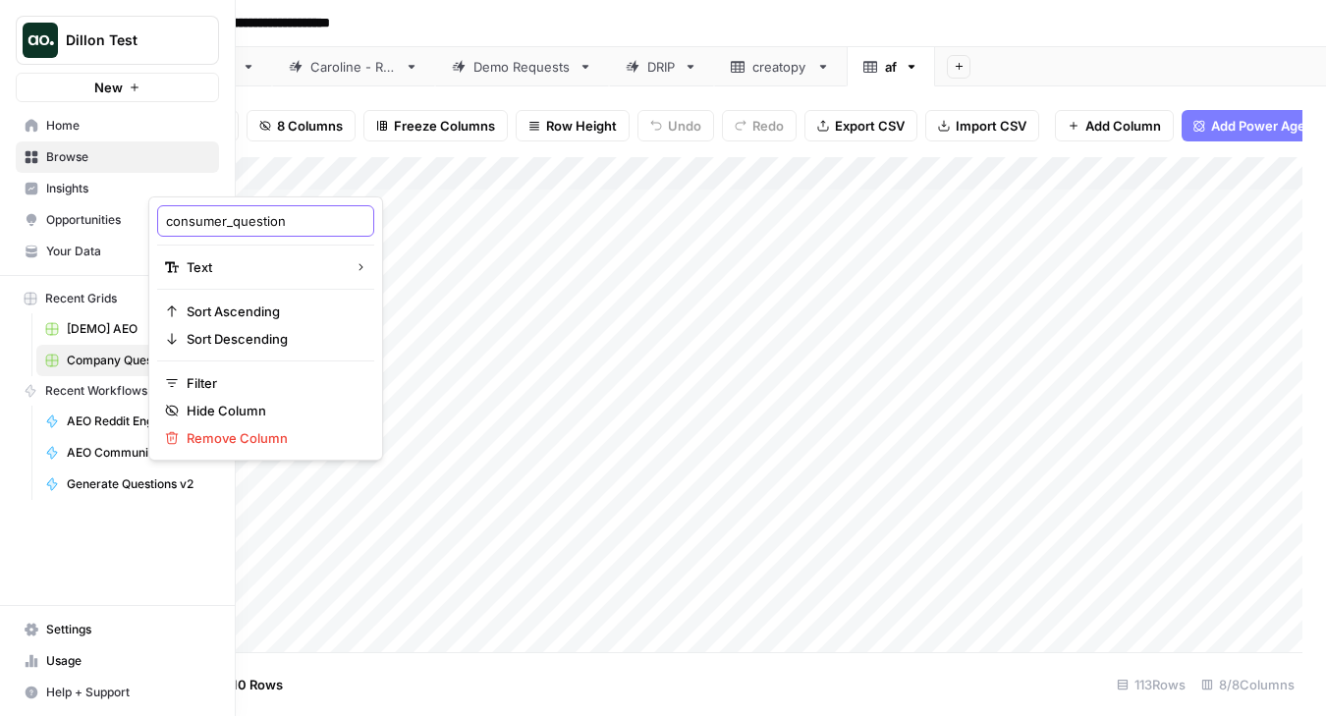
type input "question"
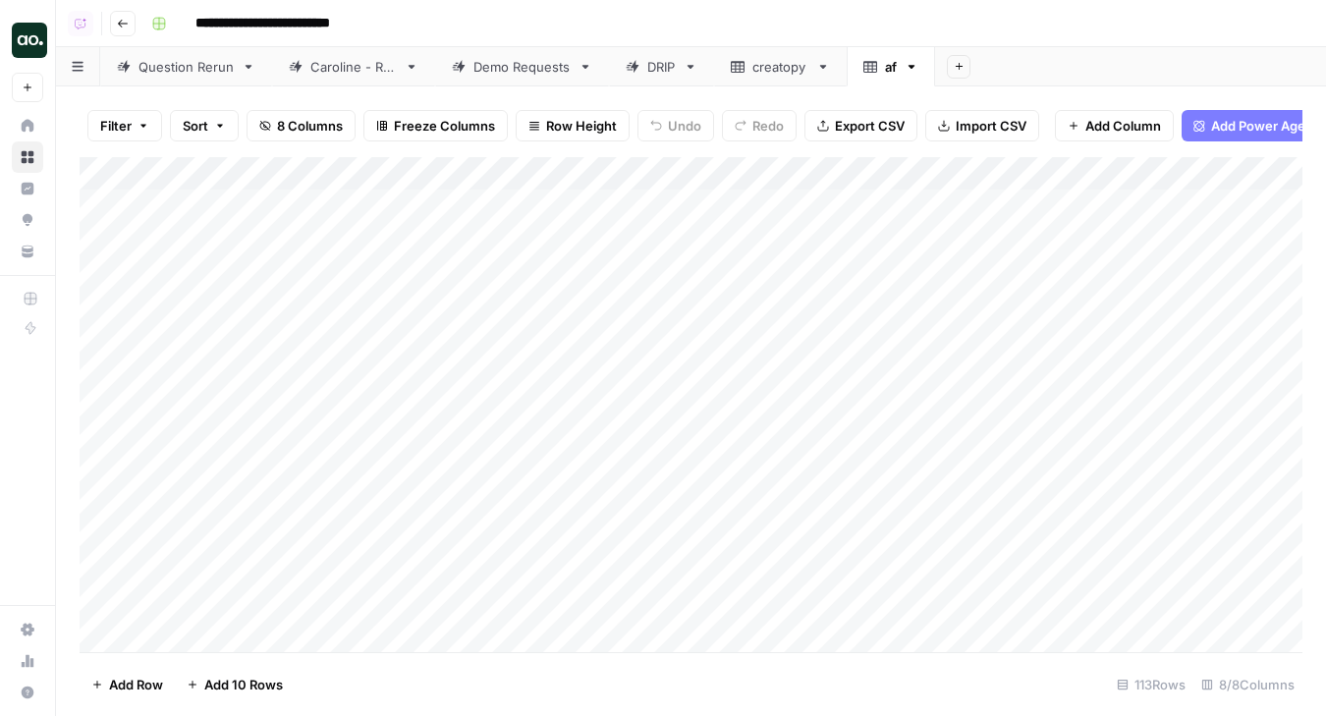
click at [877, 124] on span "Export CSV" at bounding box center [870, 126] width 70 height 20
click at [909, 68] on icon "button" at bounding box center [912, 67] width 14 height 14
click at [943, 170] on div "Delete Sheet" at bounding box center [984, 176] width 124 height 20
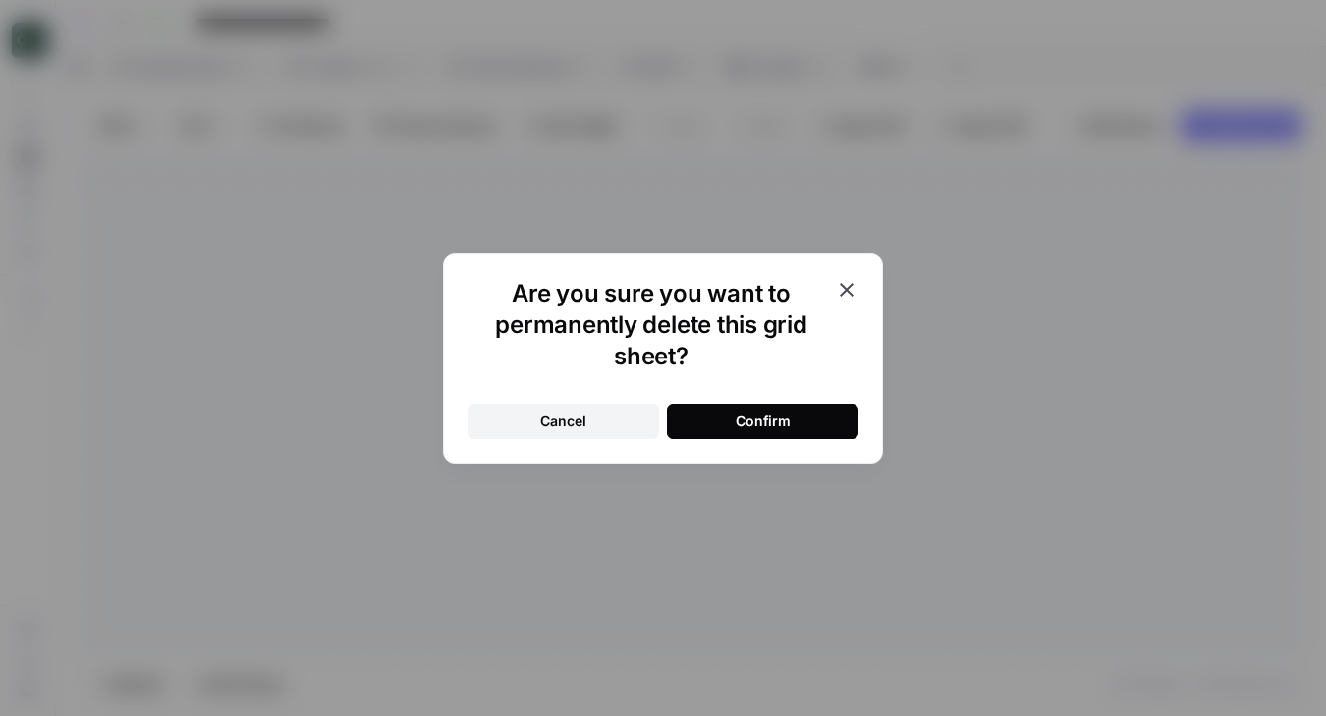
click at [776, 414] on div "Confirm" at bounding box center [763, 422] width 55 height 20
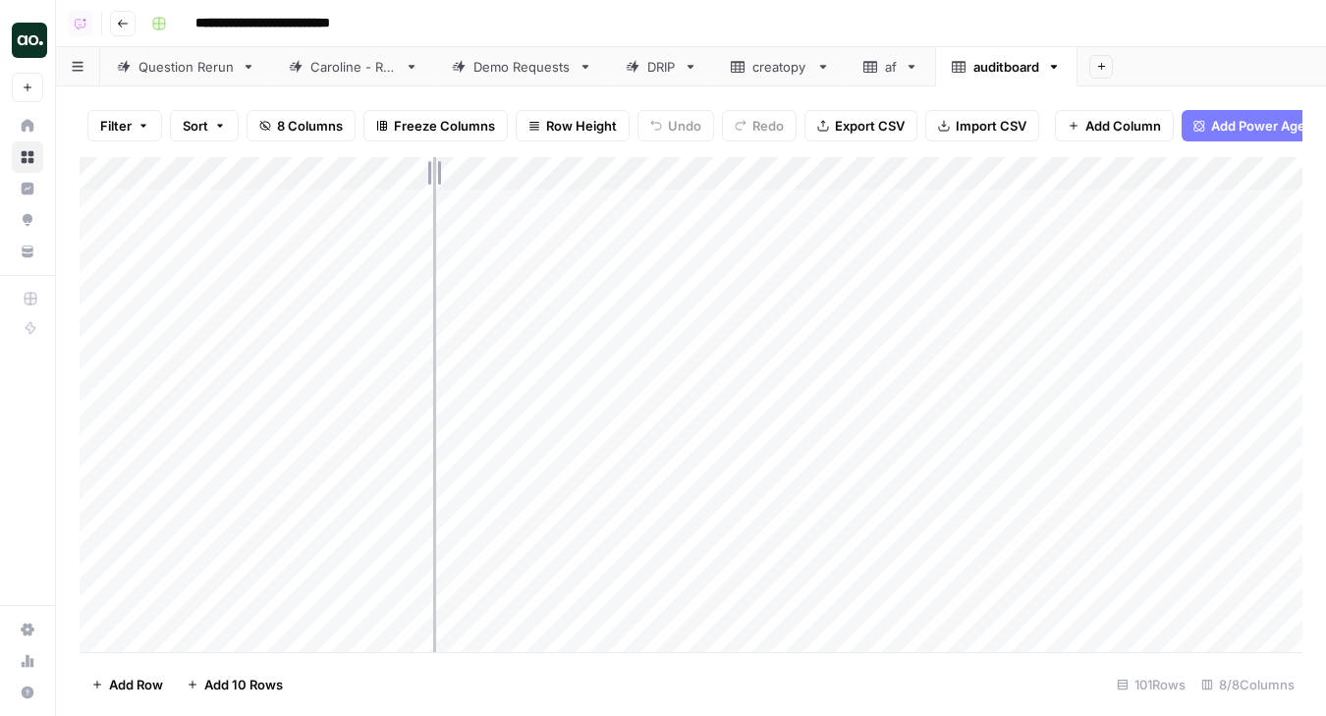
drag, startPoint x: 432, startPoint y: 171, endPoint x: 720, endPoint y: 170, distance: 287.8
click at [720, 170] on div "Add Column" at bounding box center [691, 404] width 1223 height 495
click at [252, 178] on div "Add Column" at bounding box center [691, 404] width 1223 height 495
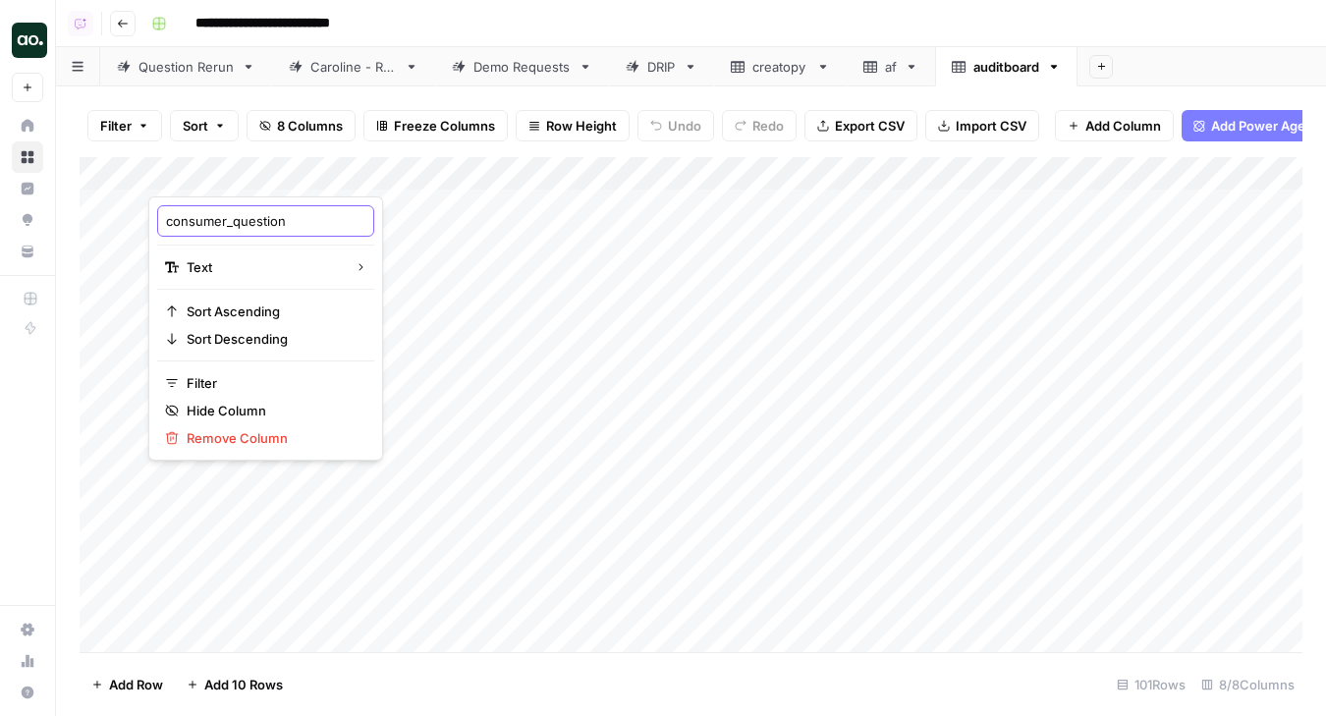
drag, startPoint x: 233, startPoint y: 225, endPoint x: 85, endPoint y: 209, distance: 148.2
click at [85, 209] on body "**********" at bounding box center [663, 358] width 1326 height 716
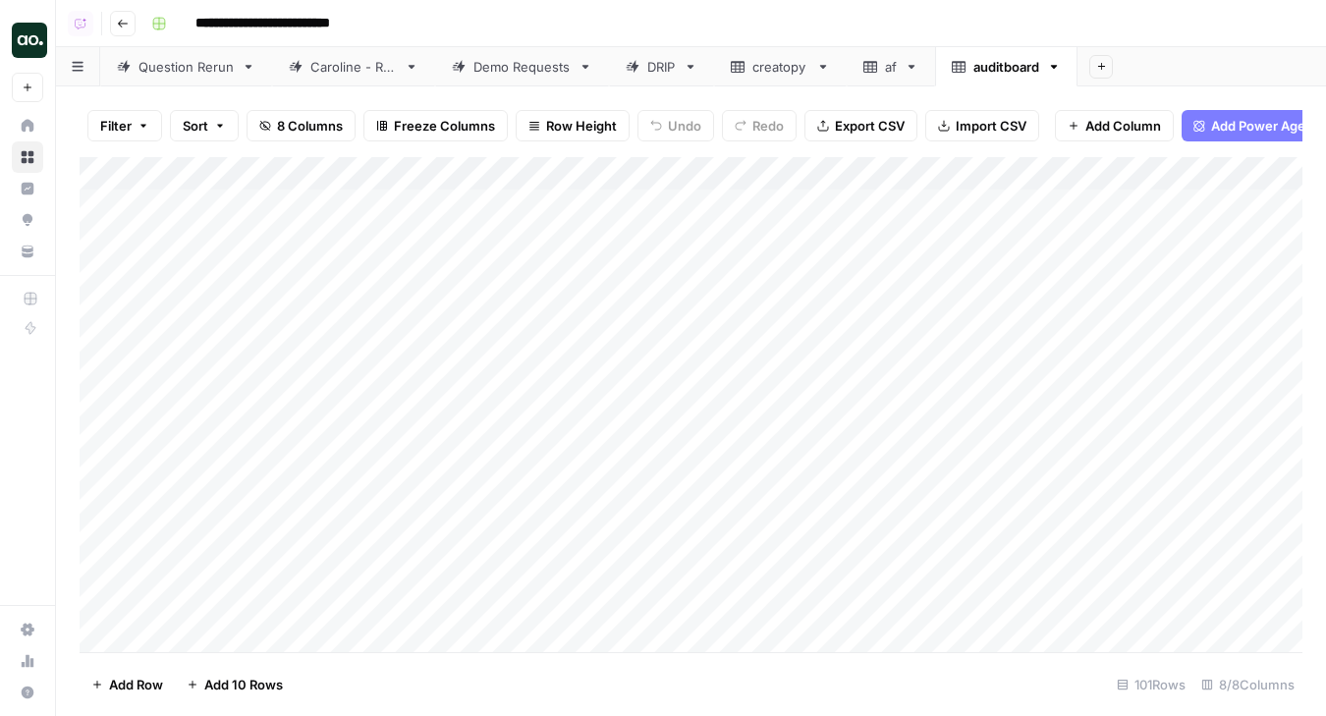
drag, startPoint x: 164, startPoint y: 220, endPoint x: 210, endPoint y: 218, distance: 46.2
click at [207, 164] on div "Add Column" at bounding box center [691, 404] width 1223 height 495
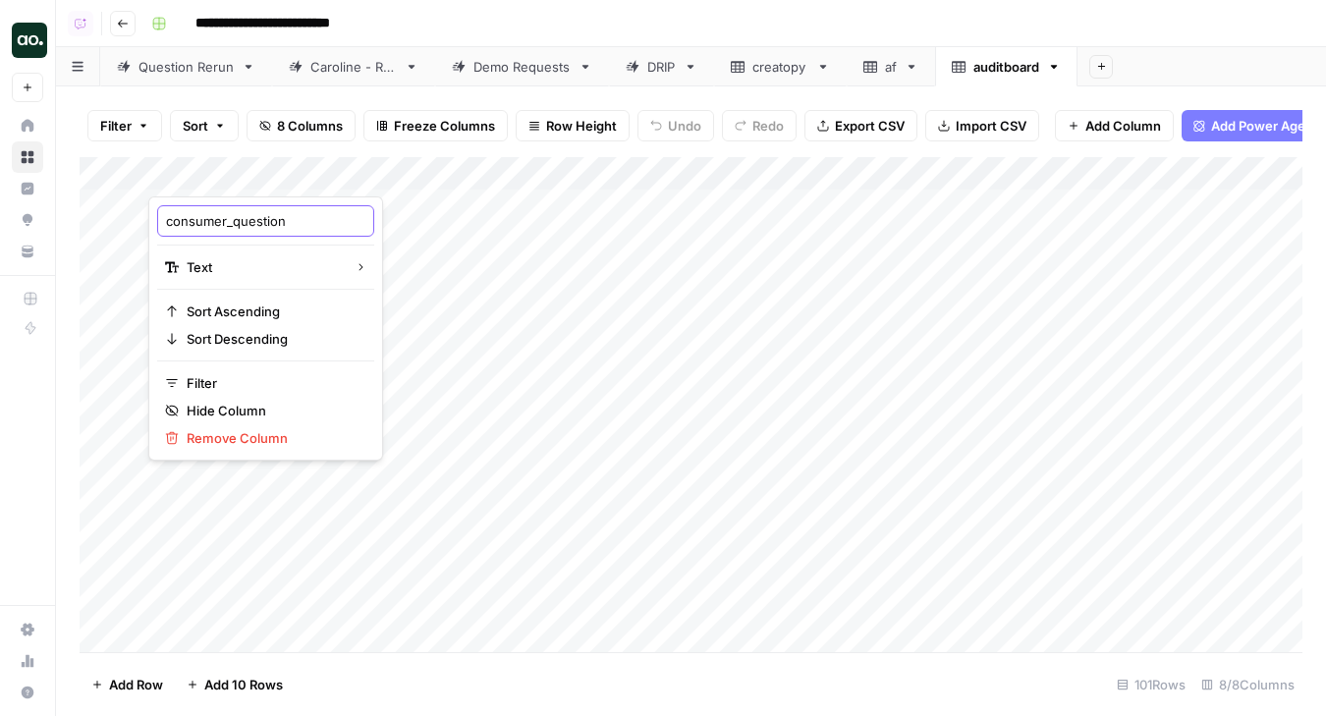
drag, startPoint x: 167, startPoint y: 223, endPoint x: 230, endPoint y: 217, distance: 63.1
click at [231, 220] on input "consumer_question" at bounding box center [265, 221] width 199 height 20
type input "question"
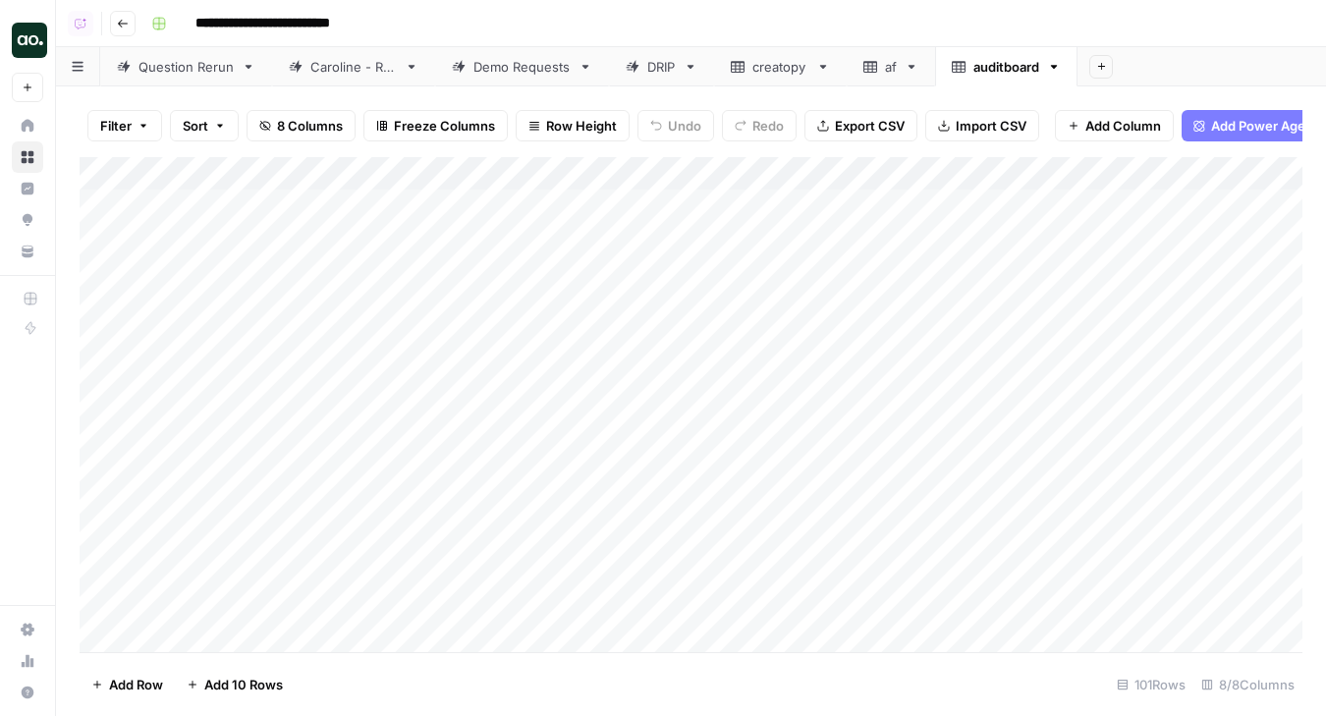
click at [887, 124] on span "Export CSV" at bounding box center [870, 126] width 70 height 20
drag, startPoint x: 428, startPoint y: 168, endPoint x: 572, endPoint y: 160, distance: 143.6
click at [571, 166] on div "Add Column" at bounding box center [691, 404] width 1223 height 495
click at [394, 174] on div "Add Column" at bounding box center [691, 404] width 1223 height 495
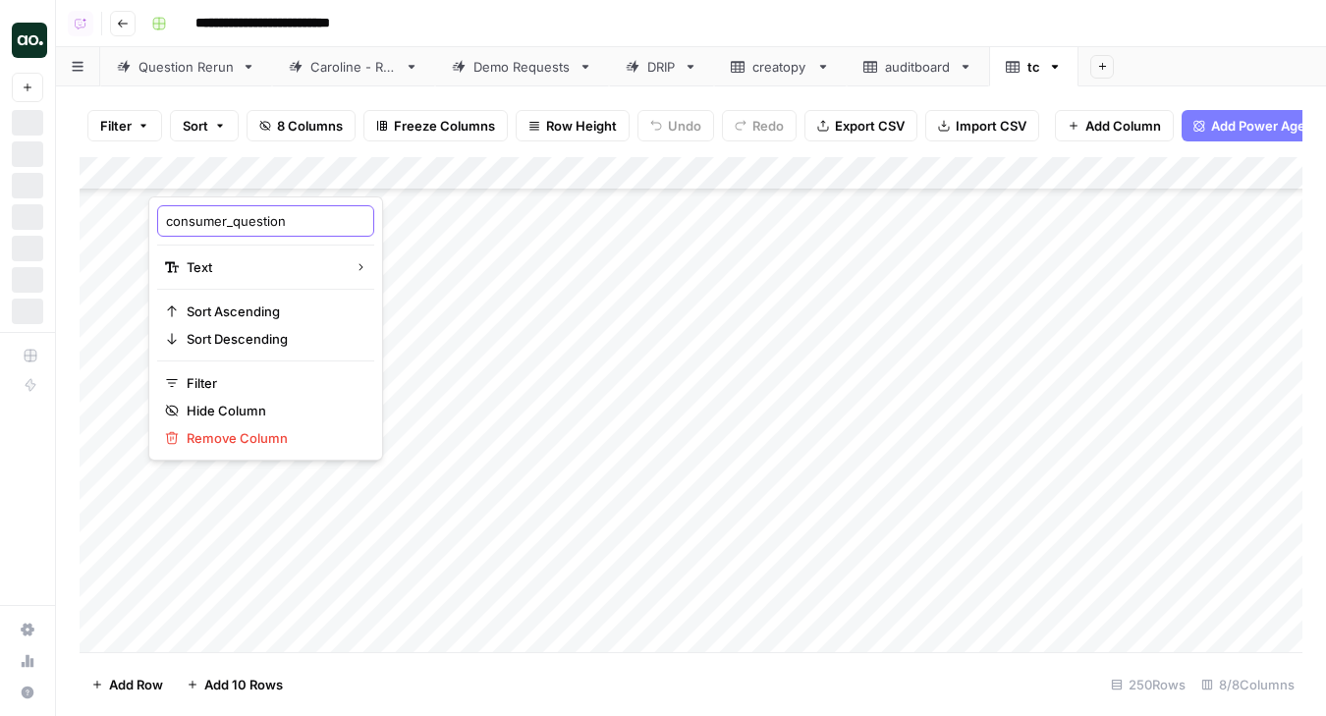
drag, startPoint x: 232, startPoint y: 226, endPoint x: 70, endPoint y: 210, distance: 162.8
click at [70, 210] on body "**********" at bounding box center [663, 358] width 1326 height 716
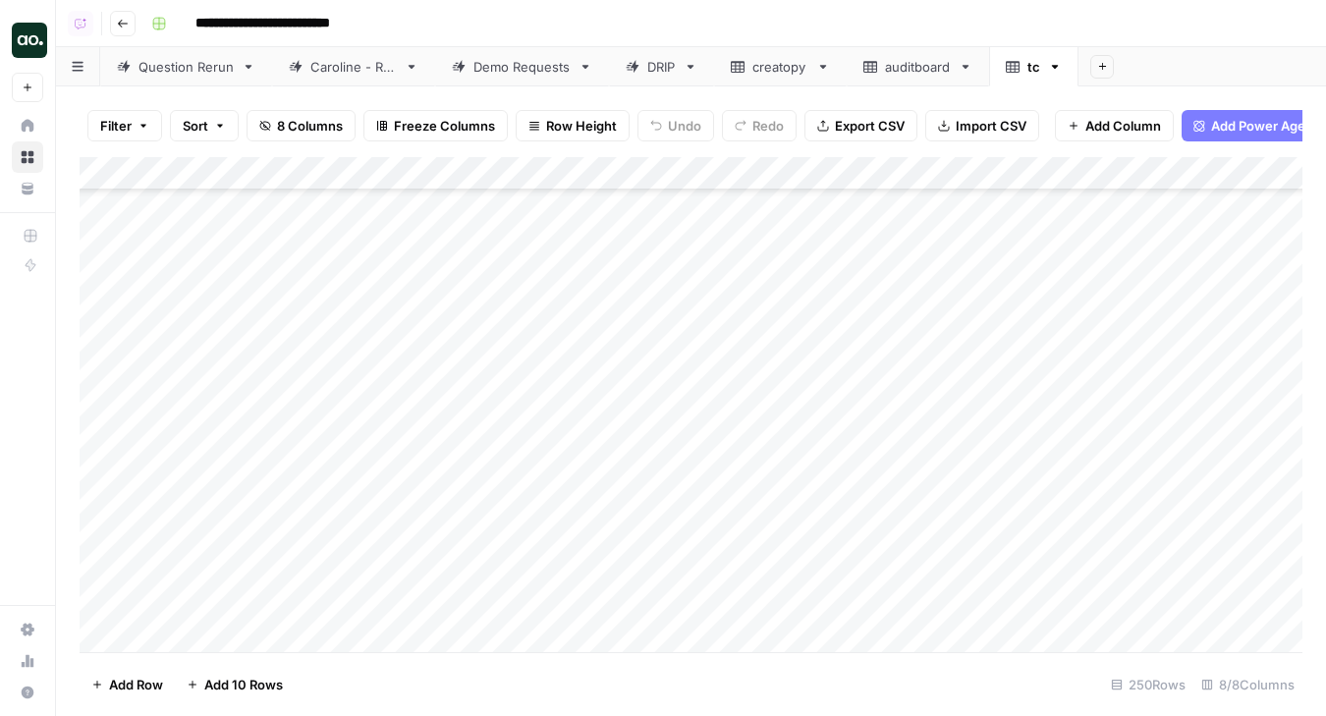
drag, startPoint x: 162, startPoint y: 225, endPoint x: 219, endPoint y: 223, distance: 57.0
click at [215, 180] on div "Add Column" at bounding box center [691, 404] width 1223 height 495
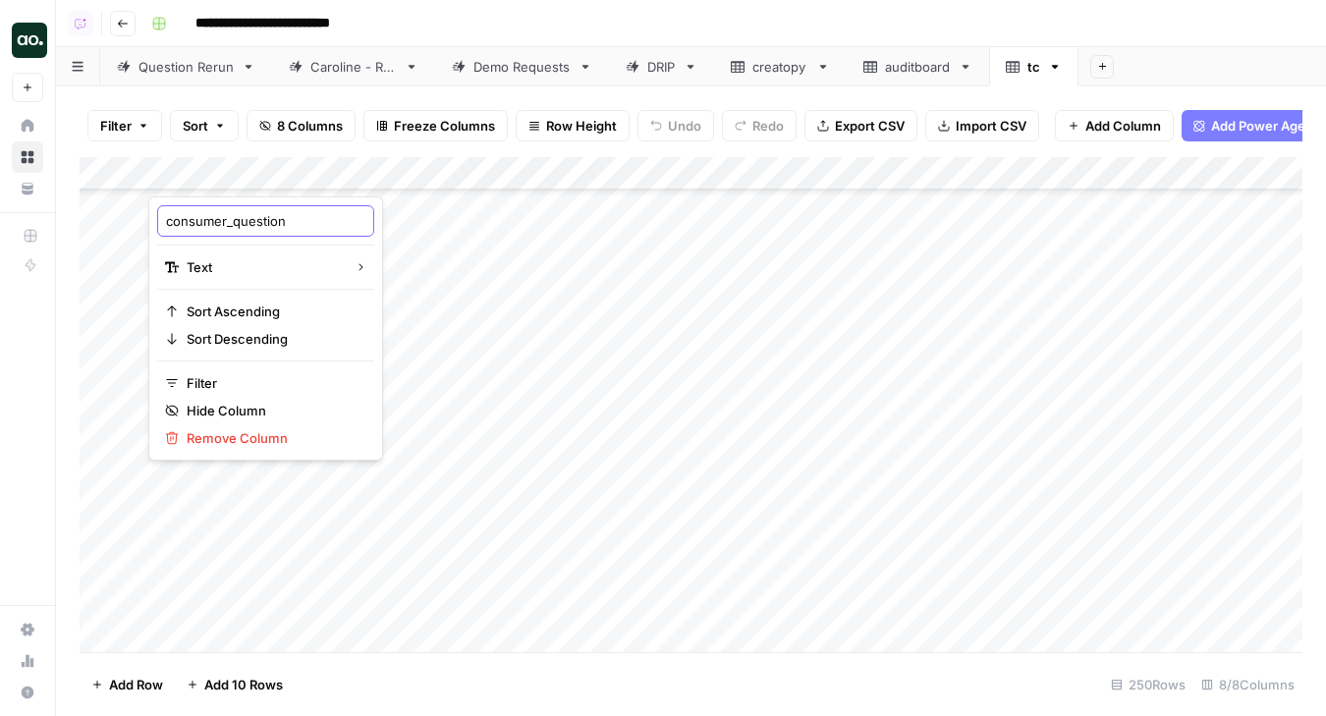
drag, startPoint x: 168, startPoint y: 221, endPoint x: 232, endPoint y: 223, distance: 63.9
click at [232, 223] on input "consumer_question" at bounding box center [265, 221] width 199 height 20
type input "question"
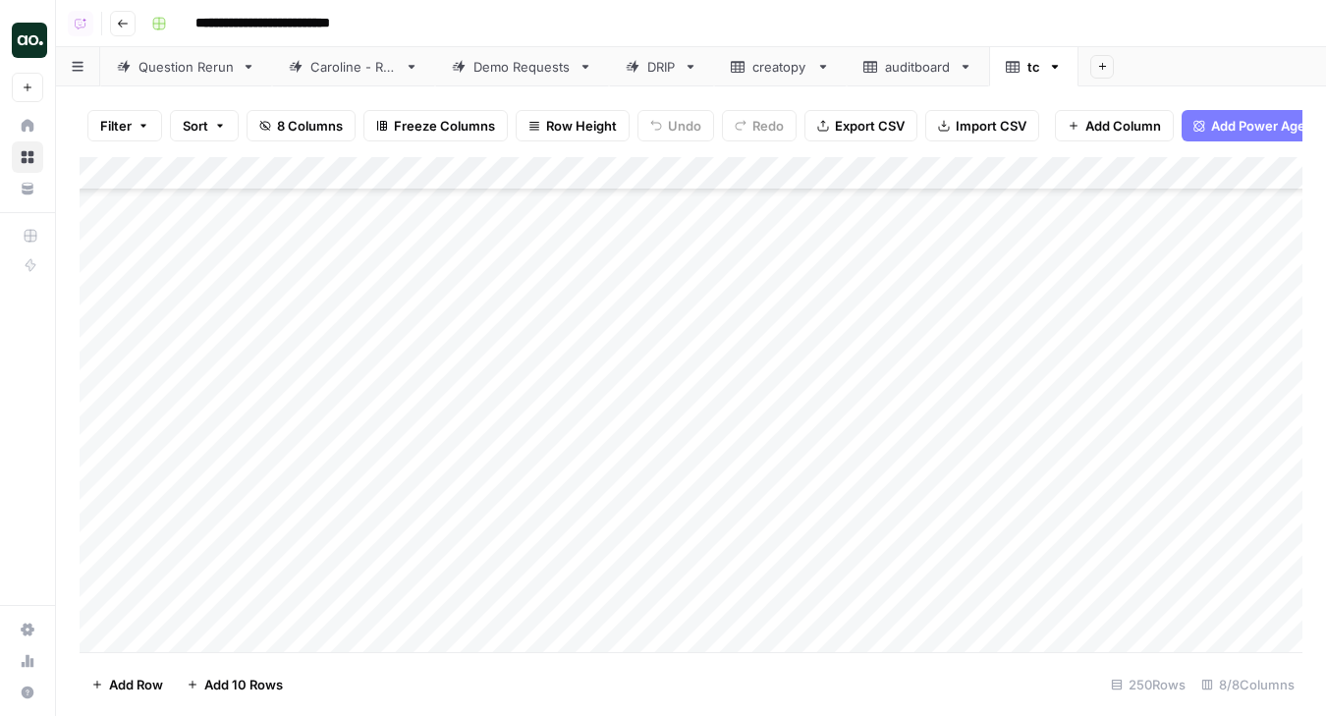
click at [847, 136] on button "Export CSV" at bounding box center [860, 125] width 113 height 31
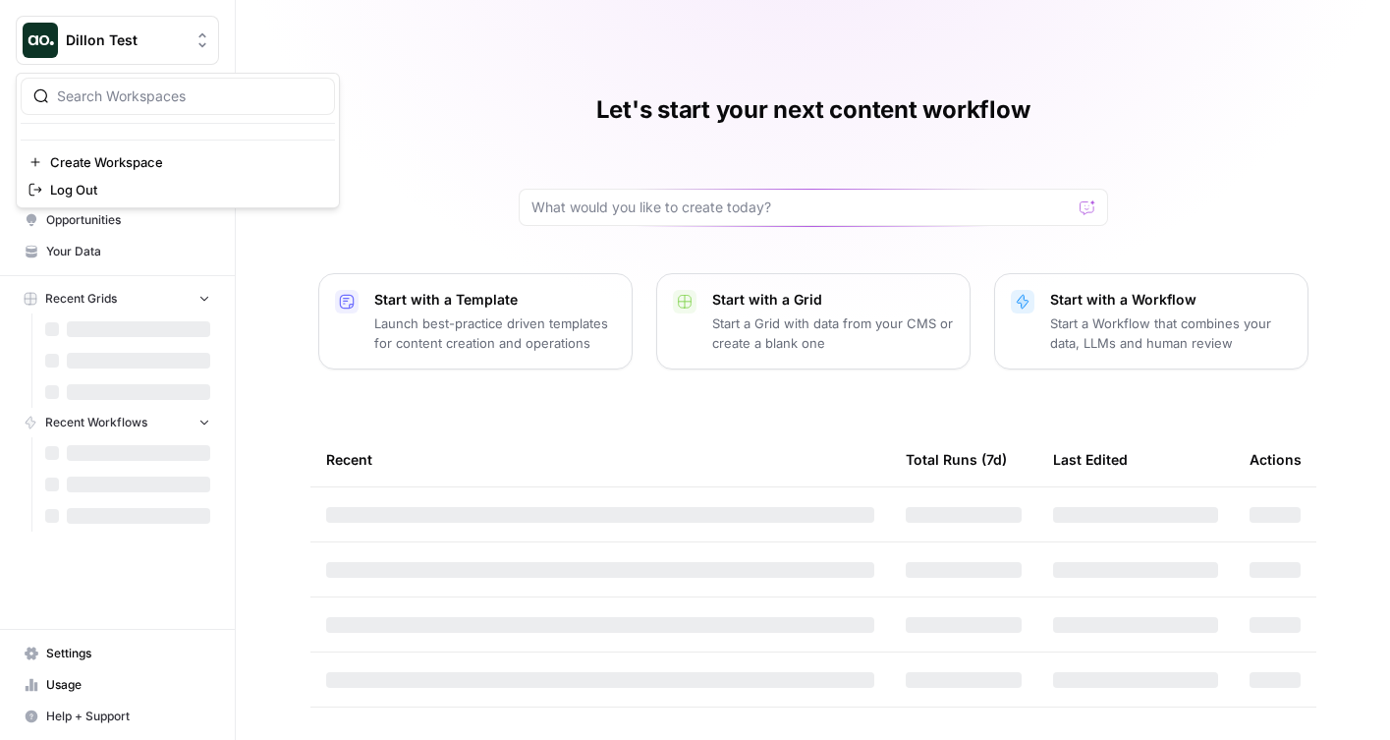
click at [144, 41] on span "Dillon Test" at bounding box center [125, 40] width 119 height 20
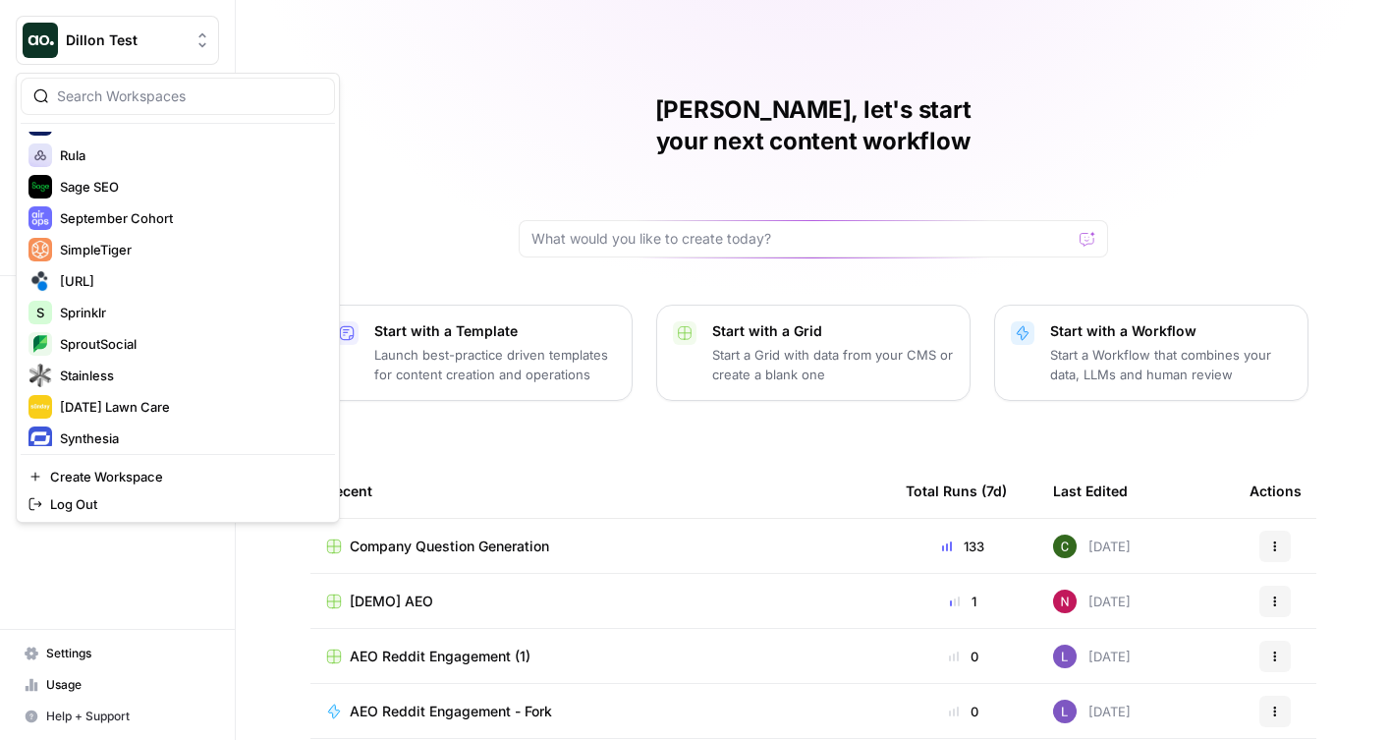
scroll to position [2902, 0]
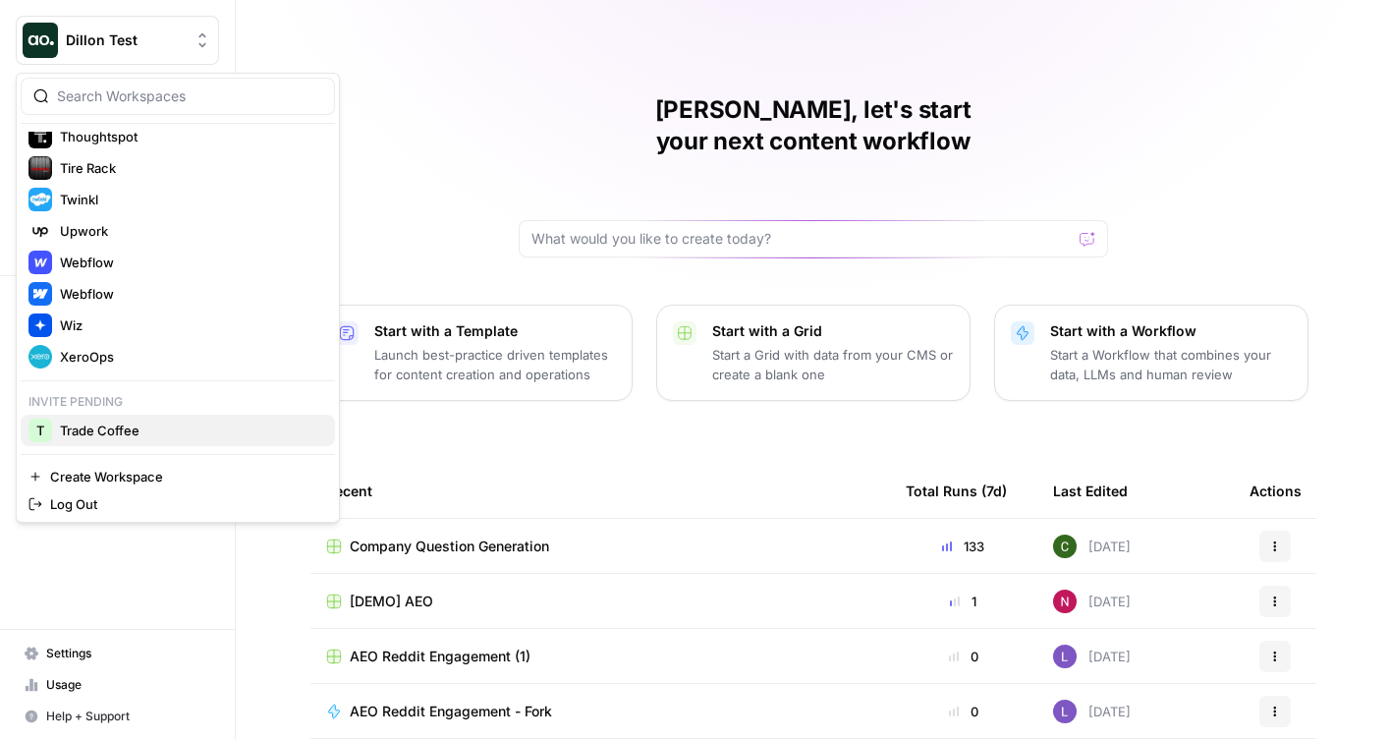
click at [148, 422] on span "Trade Coffee" at bounding box center [189, 430] width 259 height 20
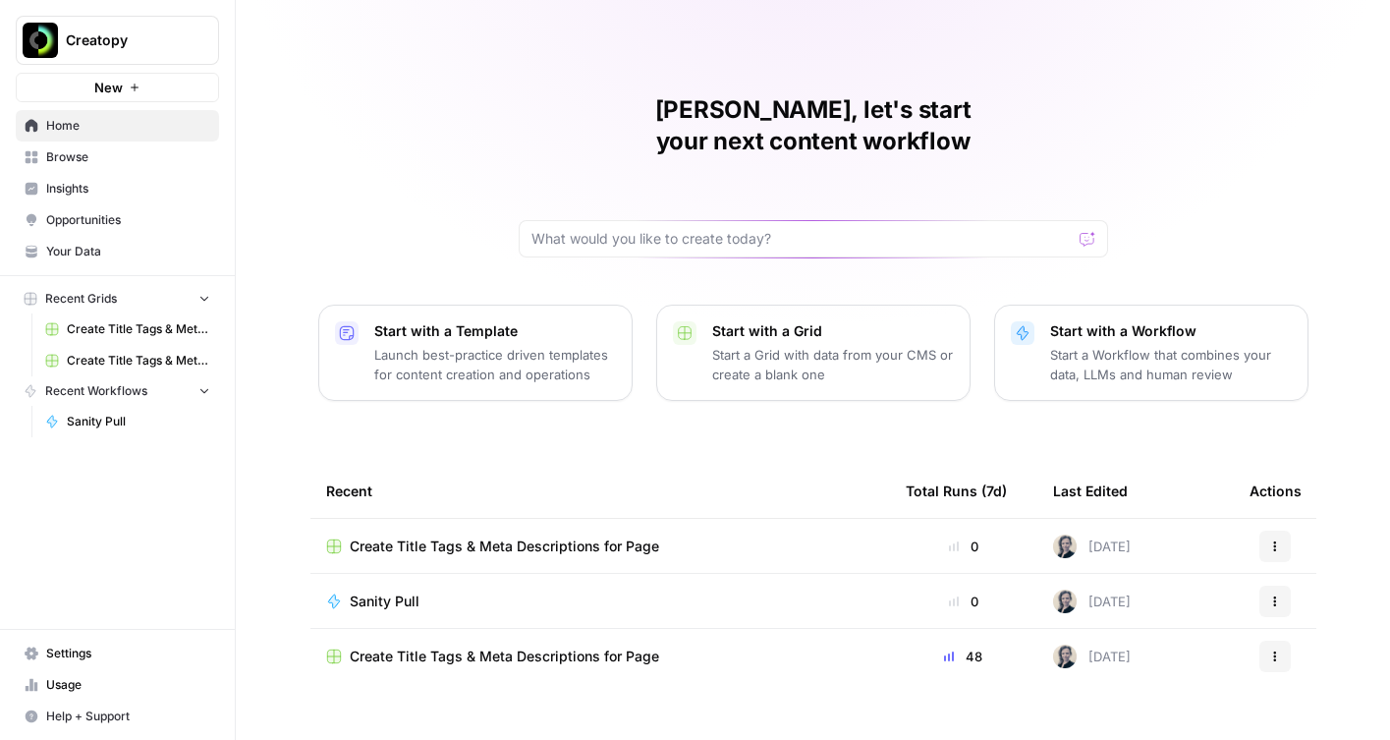
click at [120, 187] on span "Insights" at bounding box center [128, 189] width 164 height 18
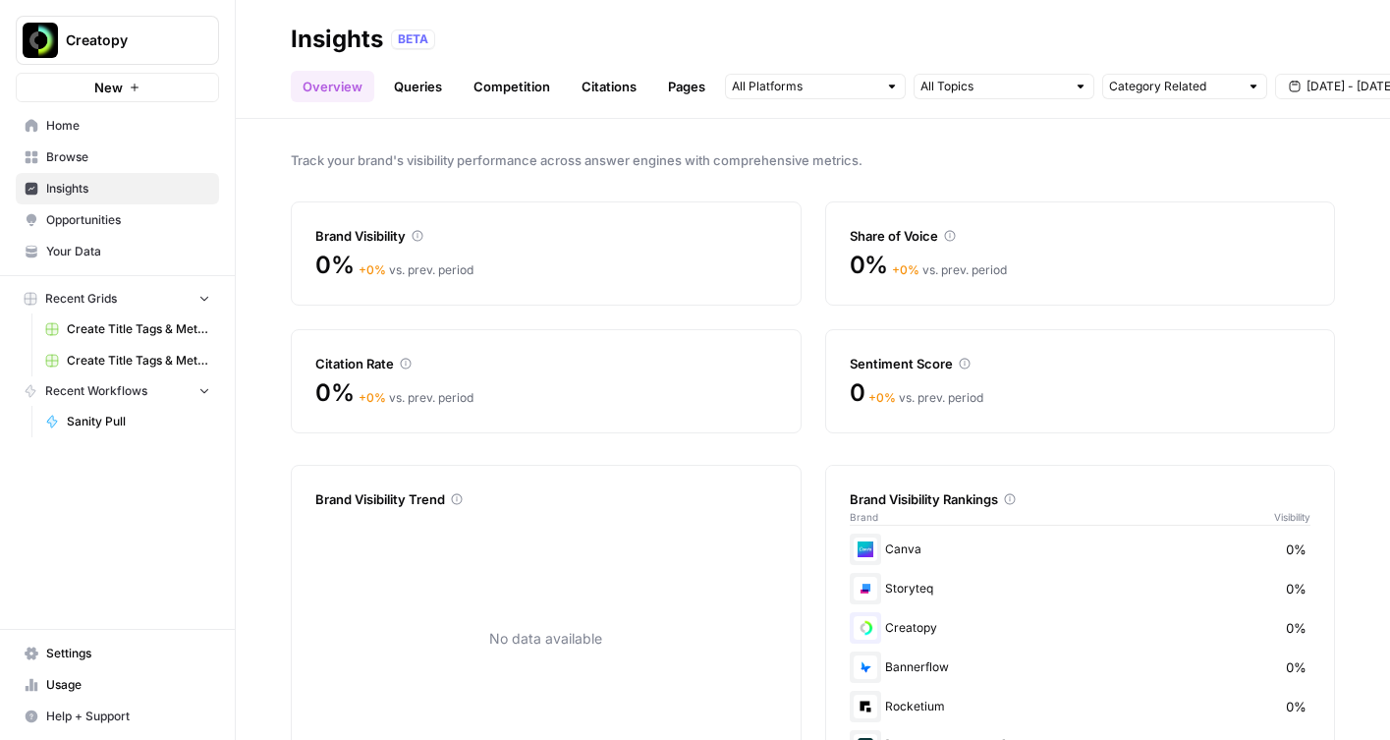
click at [408, 87] on link "Queries" at bounding box center [418, 86] width 72 height 31
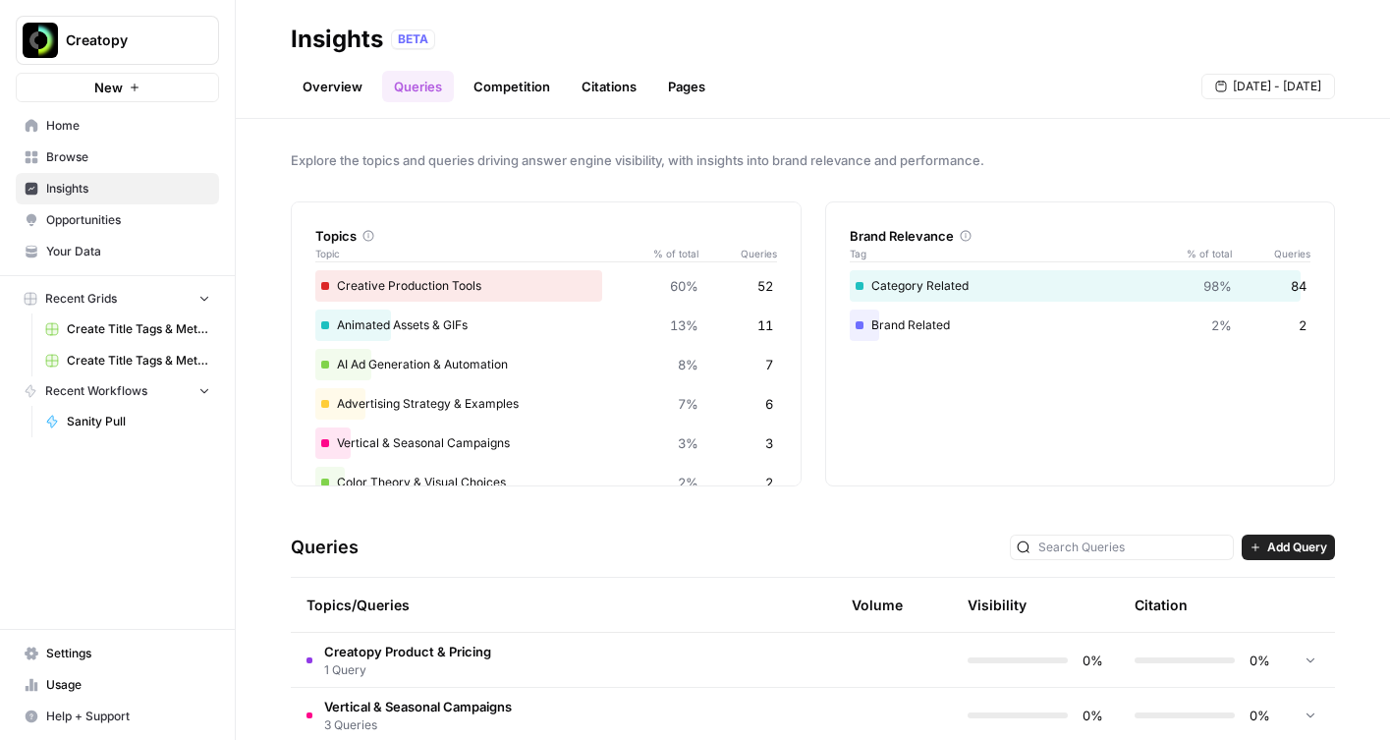
click at [507, 83] on link "Competition" at bounding box center [512, 86] width 100 height 31
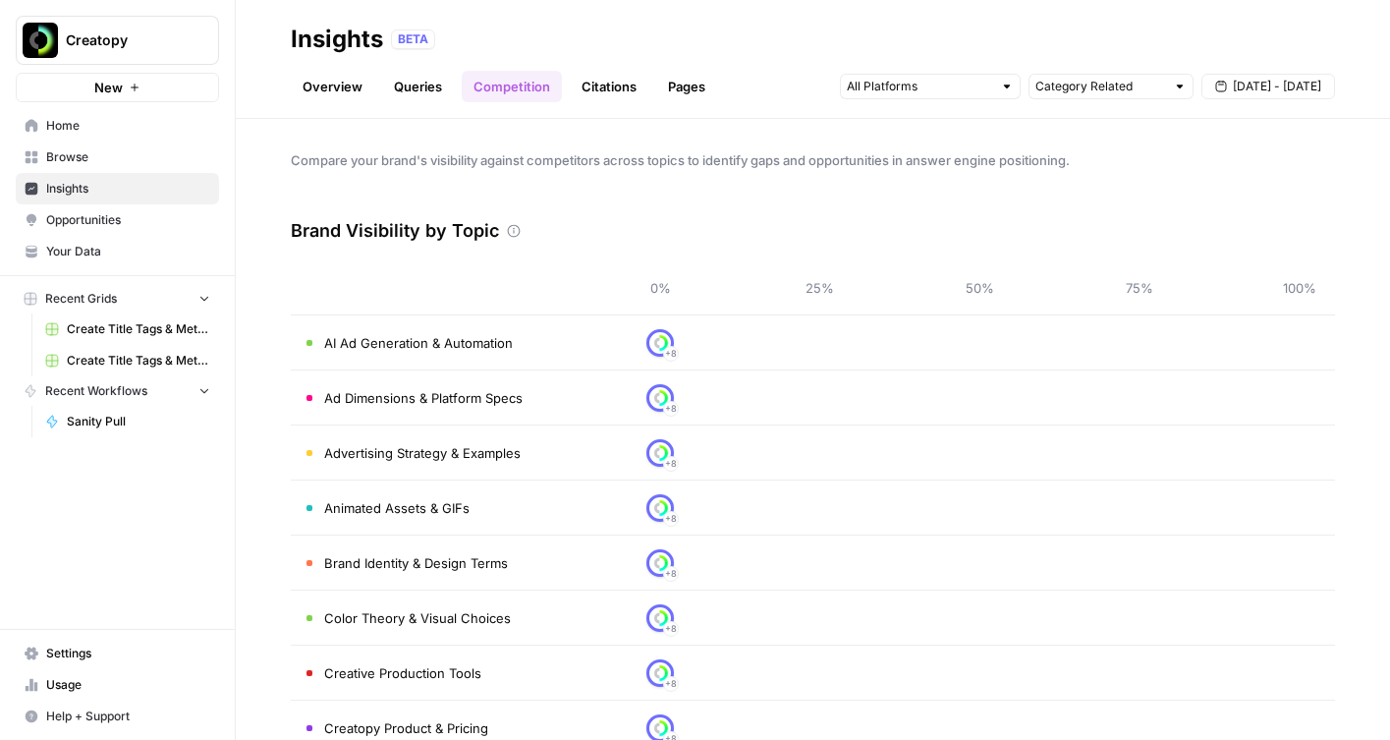
click at [353, 87] on link "Overview" at bounding box center [332, 86] width 83 height 31
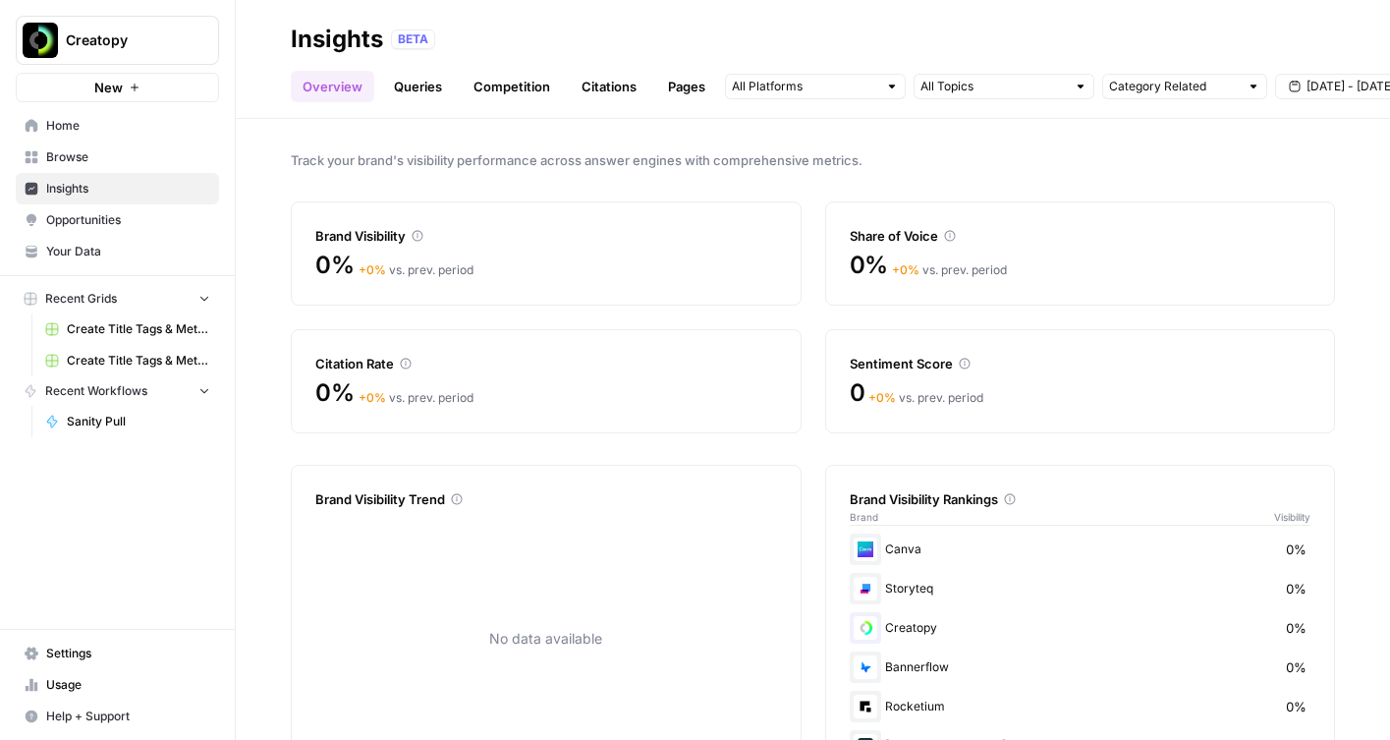
click at [184, 210] on link "Opportunities" at bounding box center [117, 219] width 203 height 31
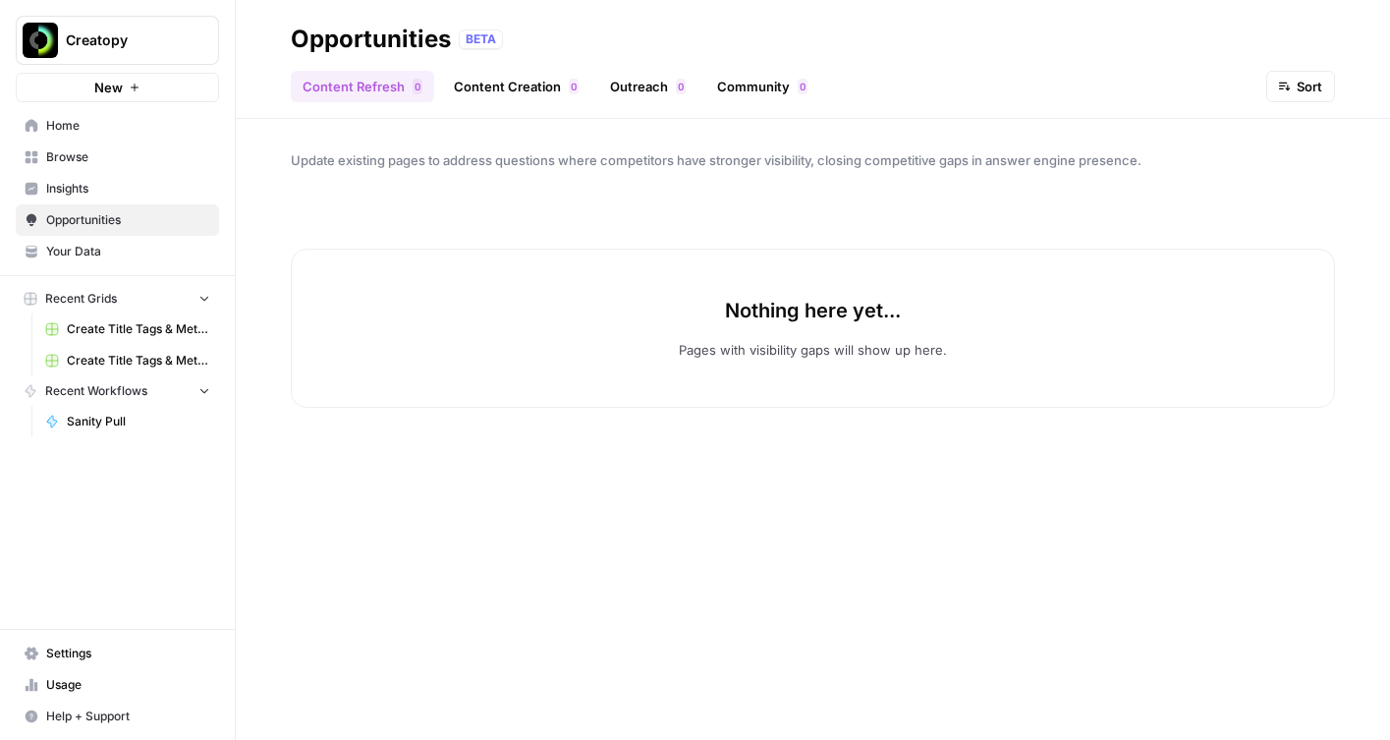
click at [117, 185] on span "Insights" at bounding box center [128, 189] width 164 height 18
